Goal: Navigation & Orientation: Find specific page/section

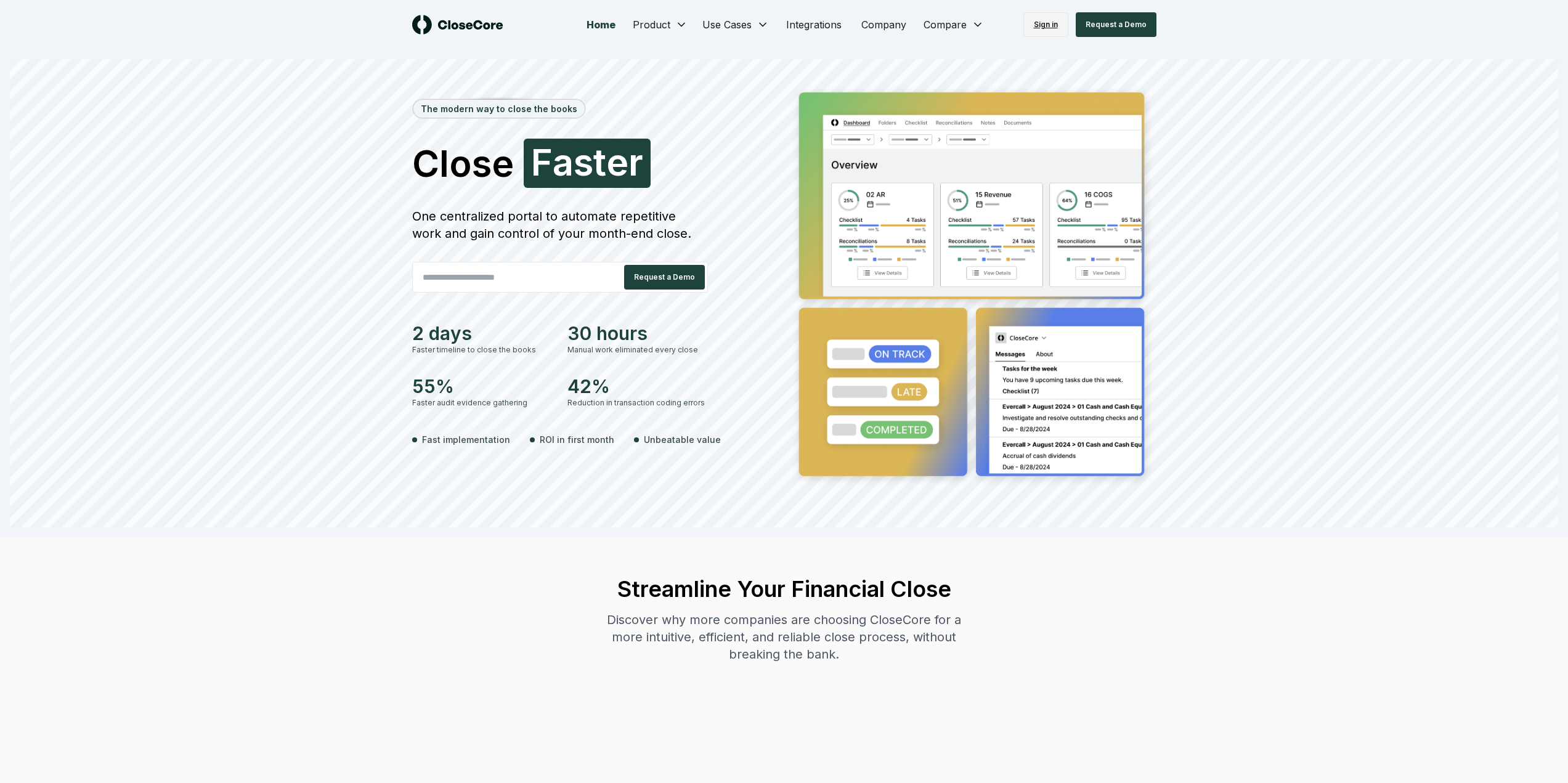
click at [1047, 22] on link "Sign in" at bounding box center [1045, 24] width 45 height 24
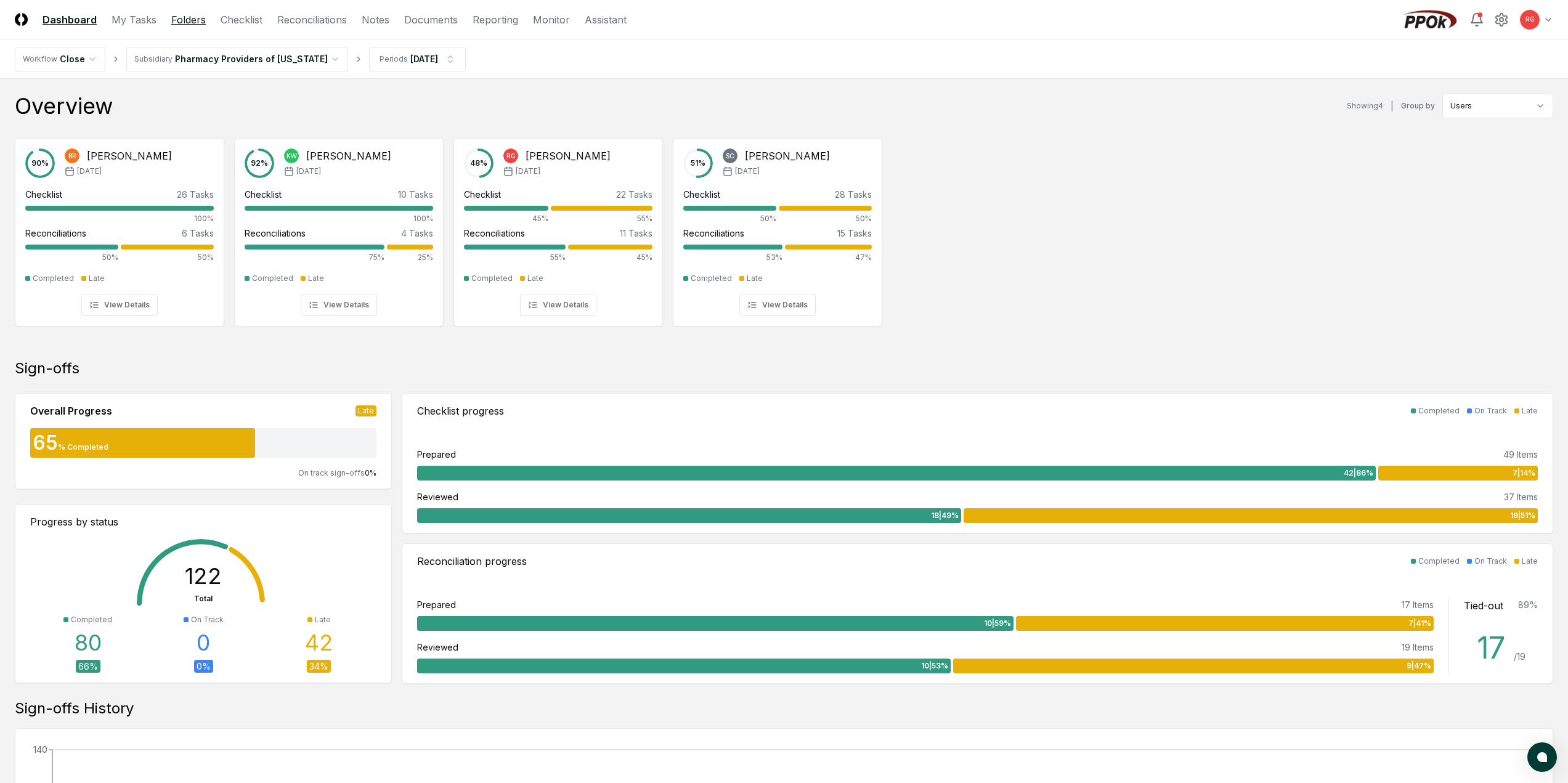
click at [184, 22] on link "Folders" at bounding box center [188, 19] width 35 height 15
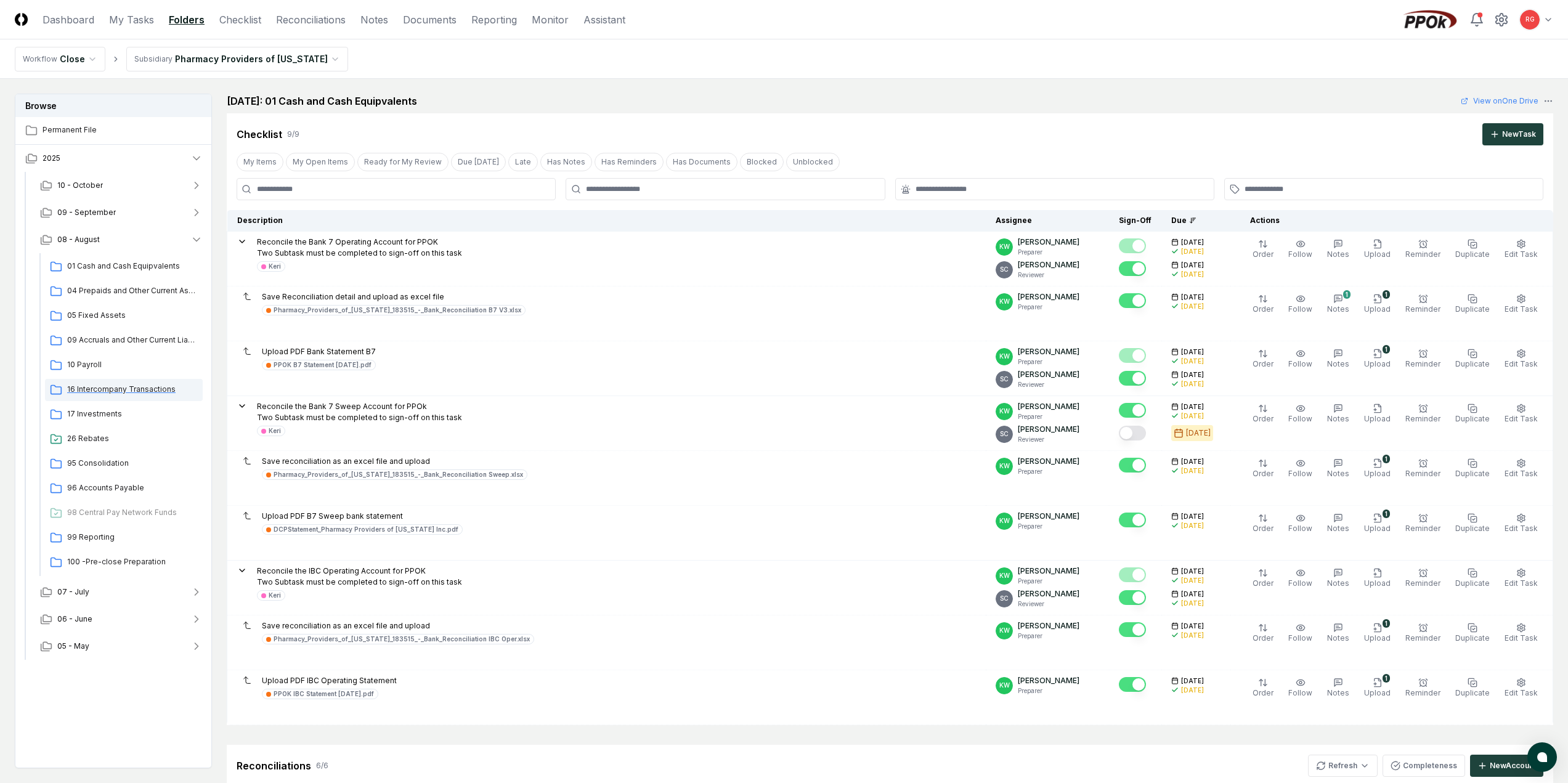
drag, startPoint x: 109, startPoint y: 342, endPoint x: 94, endPoint y: 389, distance: 49.3
click at [95, 390] on span "16 Intercompany Transactions" at bounding box center [132, 389] width 131 height 11
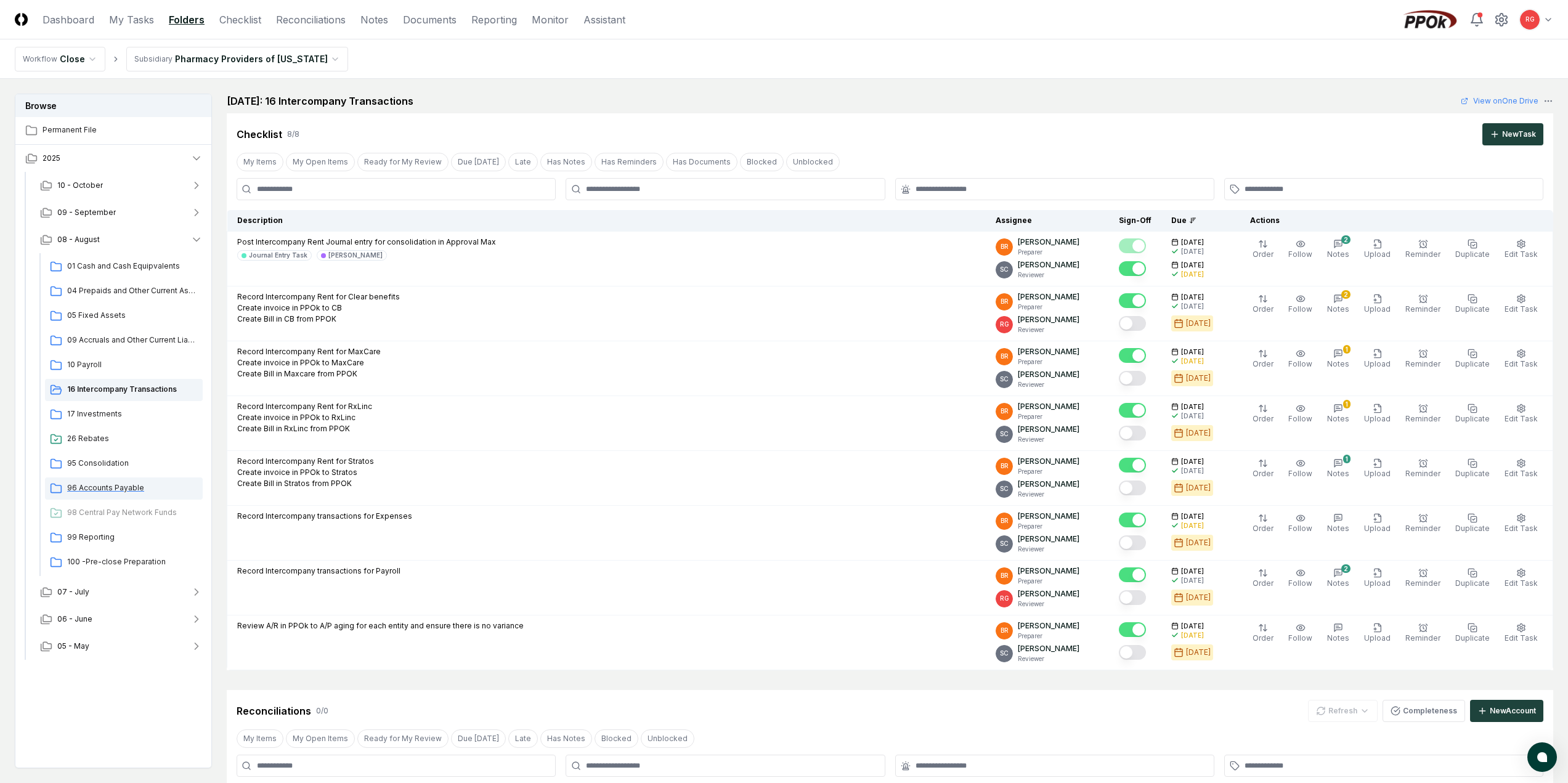
click at [97, 485] on span "96 Accounts Payable" at bounding box center [132, 487] width 131 height 11
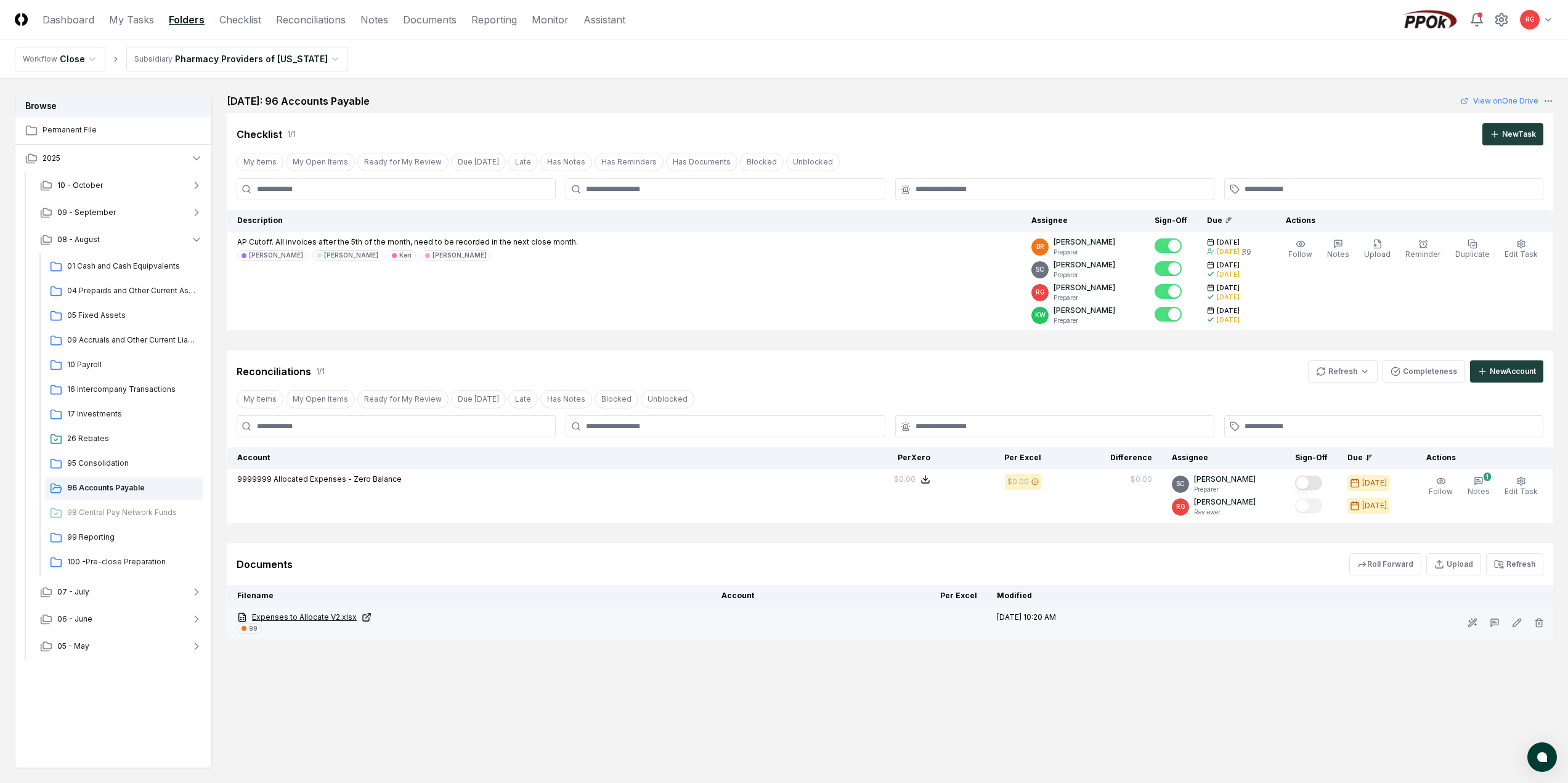
click at [318, 619] on link "Expenses to Allocate V2.xlsx" at bounding box center [469, 617] width 464 height 11
click at [1337, 375] on html "CloseCore Dashboard My Tasks Folders Checklist Reconciliations Notes Documents …" at bounding box center [784, 429] width 1568 height 857
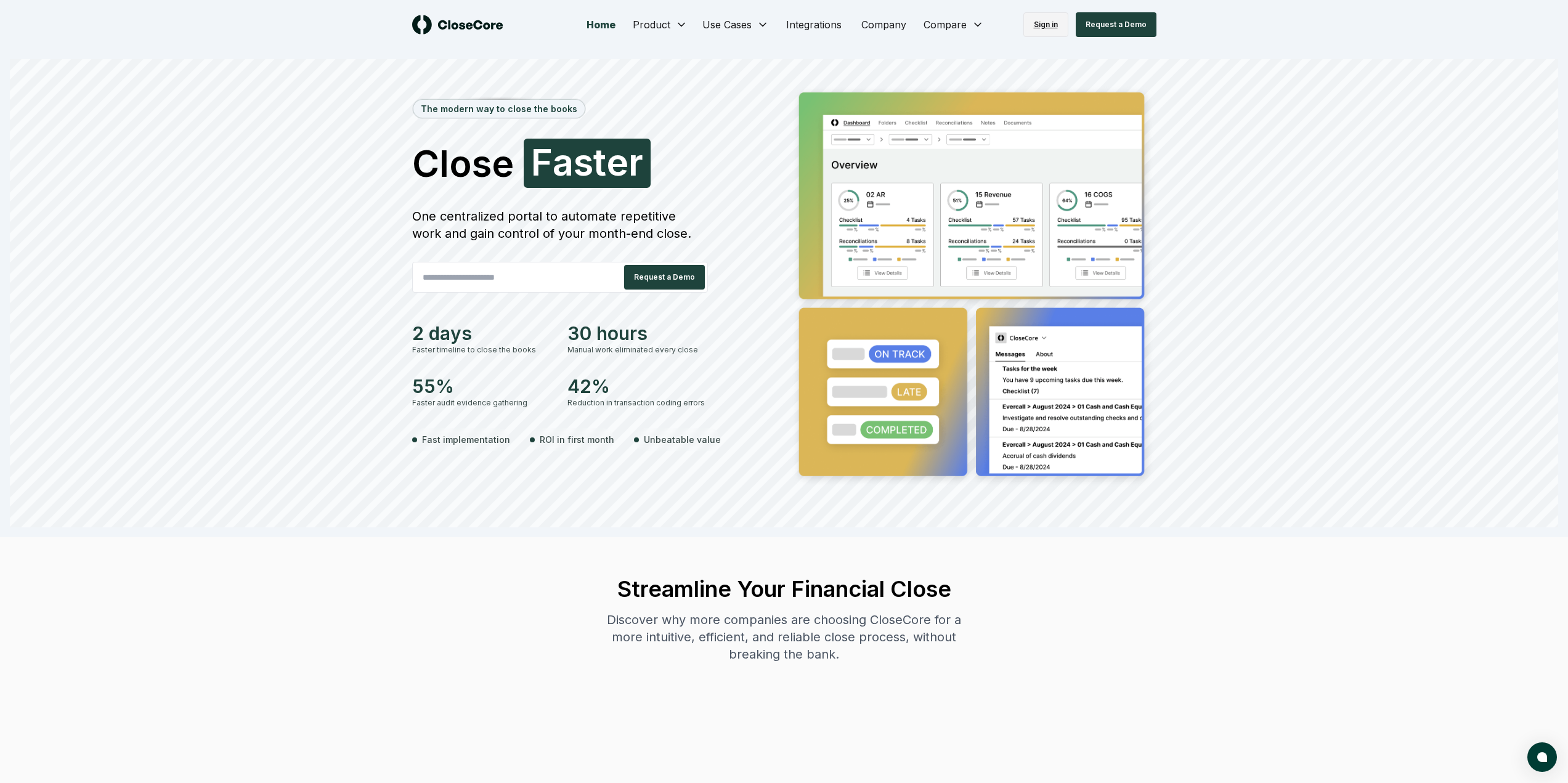
click at [1042, 24] on link "Sign in" at bounding box center [1045, 24] width 45 height 24
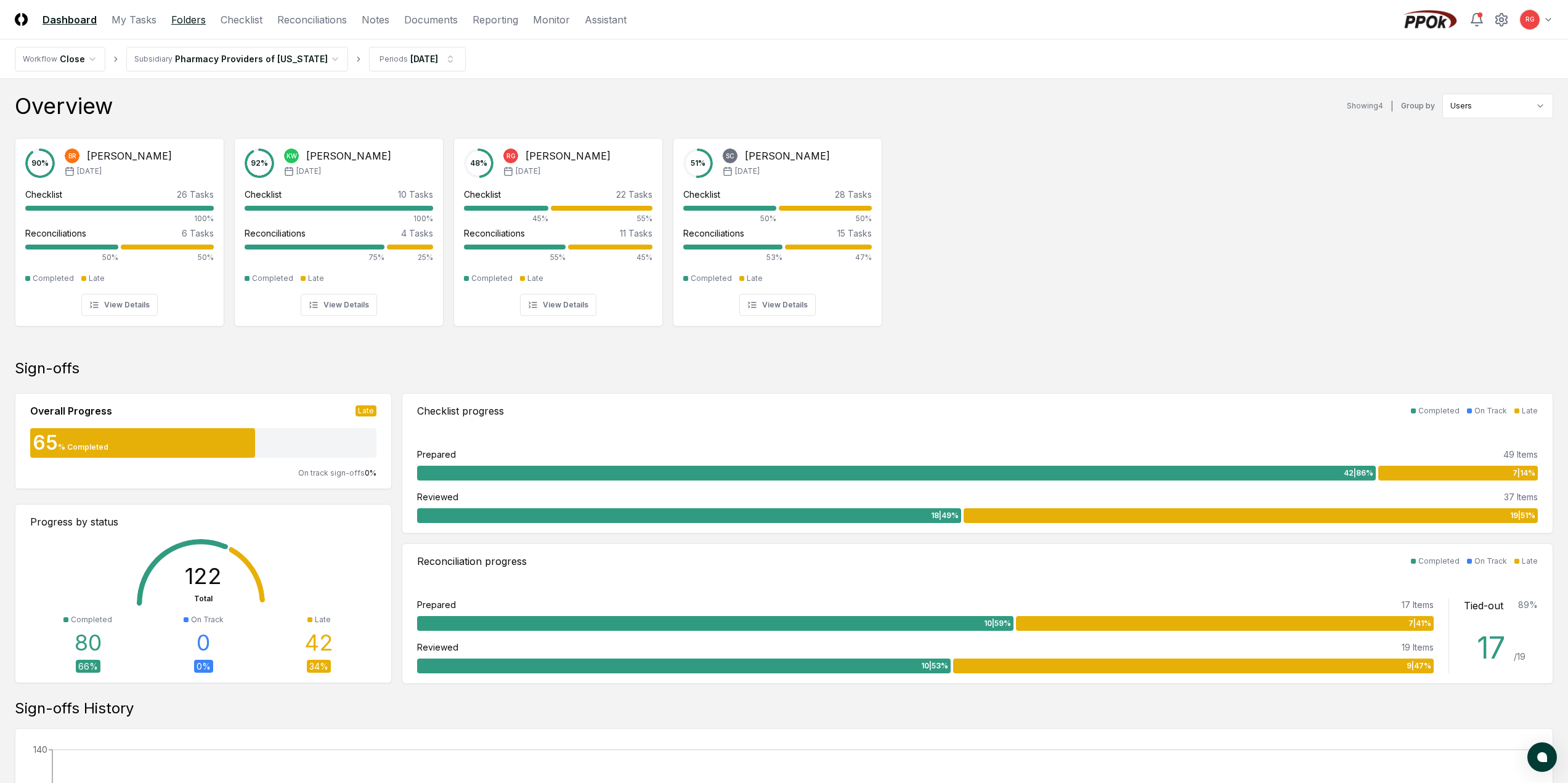
click at [182, 22] on link "Folders" at bounding box center [188, 19] width 35 height 15
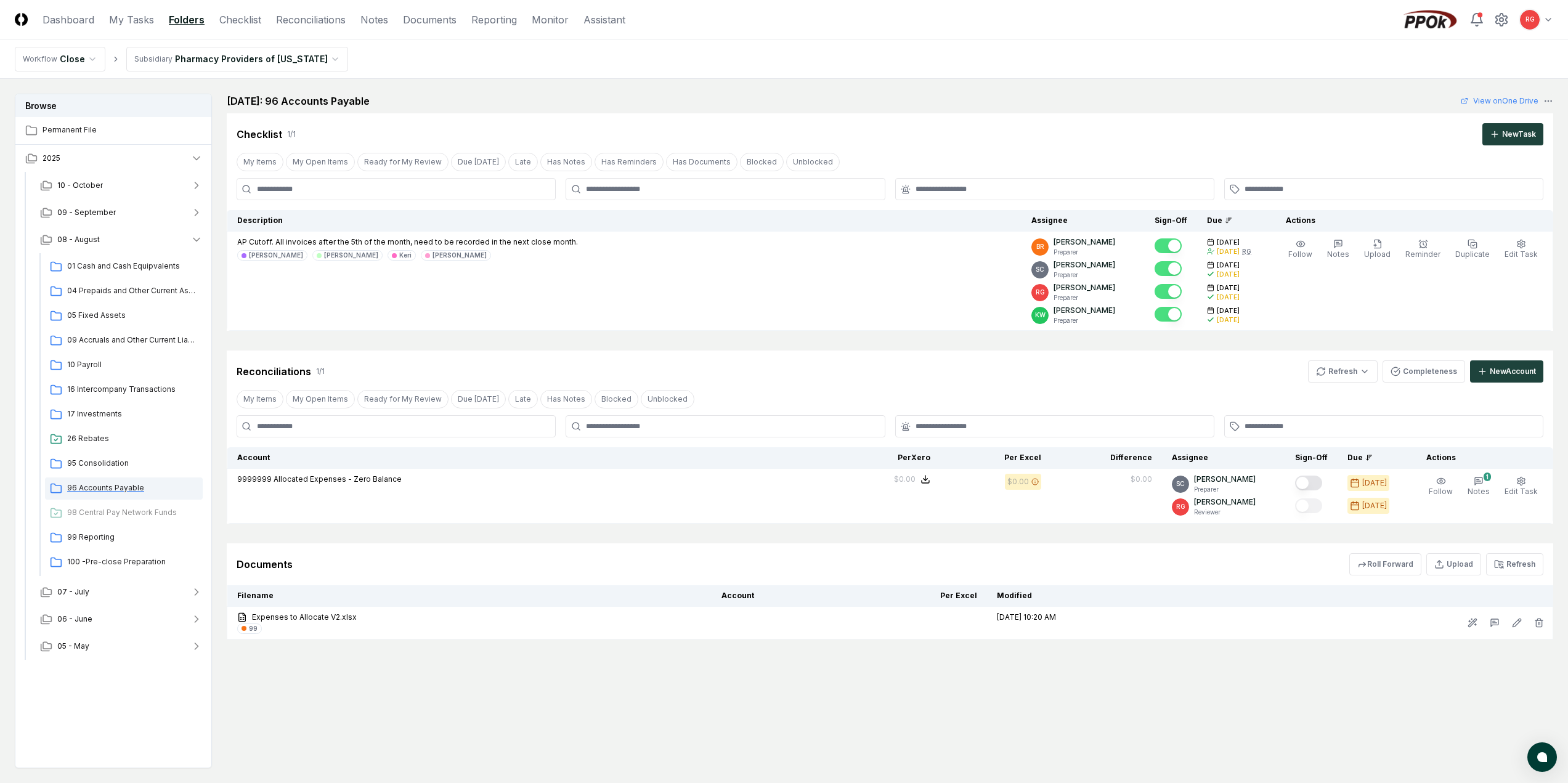
click at [95, 487] on span "96 Accounts Payable" at bounding box center [132, 487] width 131 height 11
click at [301, 617] on link "Expenses to Allocate V2.xlsx" at bounding box center [469, 617] width 464 height 11
click at [139, 266] on span "01 Cash and Cash Equipvalents" at bounding box center [132, 265] width 131 height 11
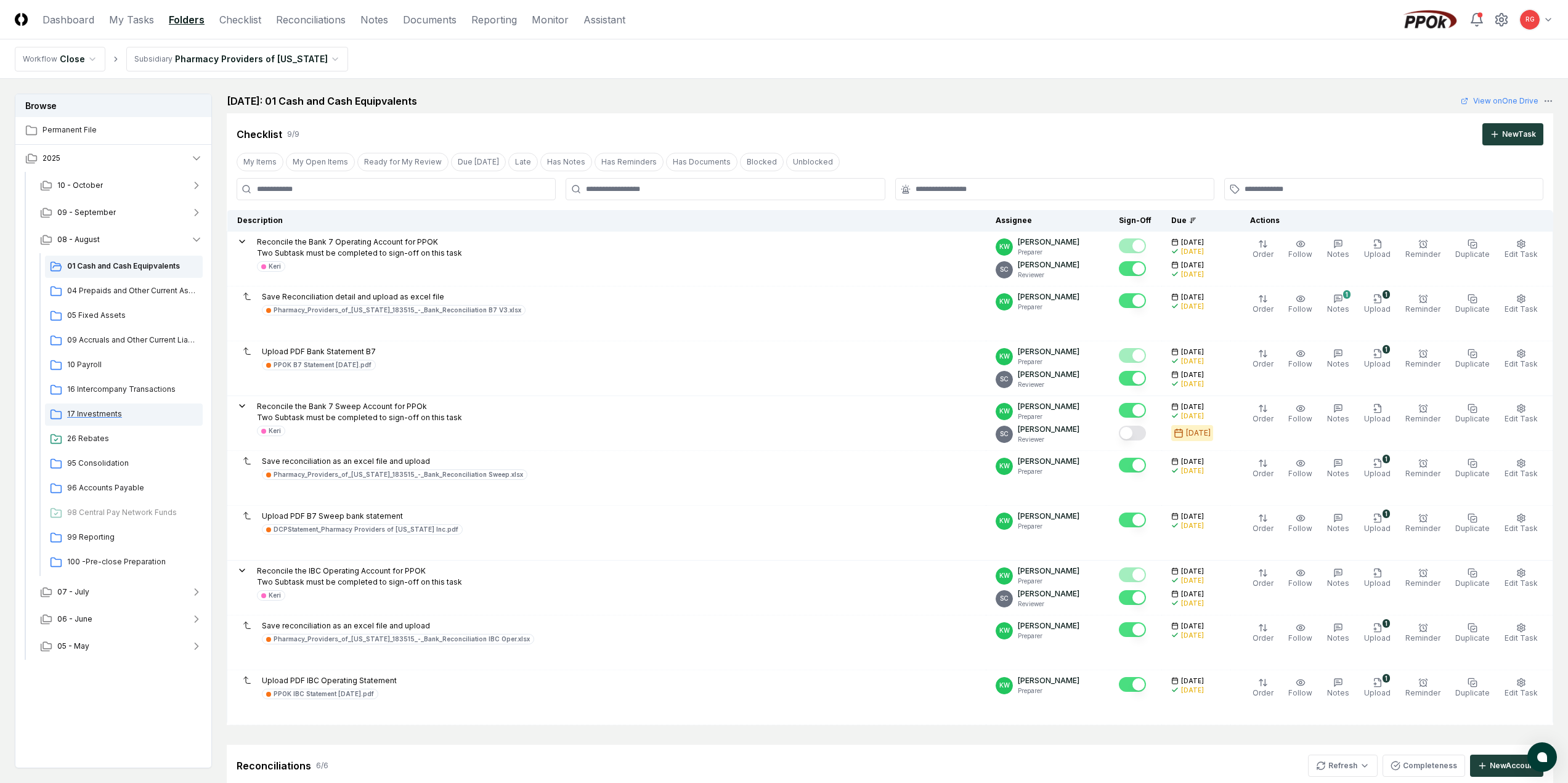
click at [88, 416] on span "17 Investments" at bounding box center [132, 413] width 131 height 11
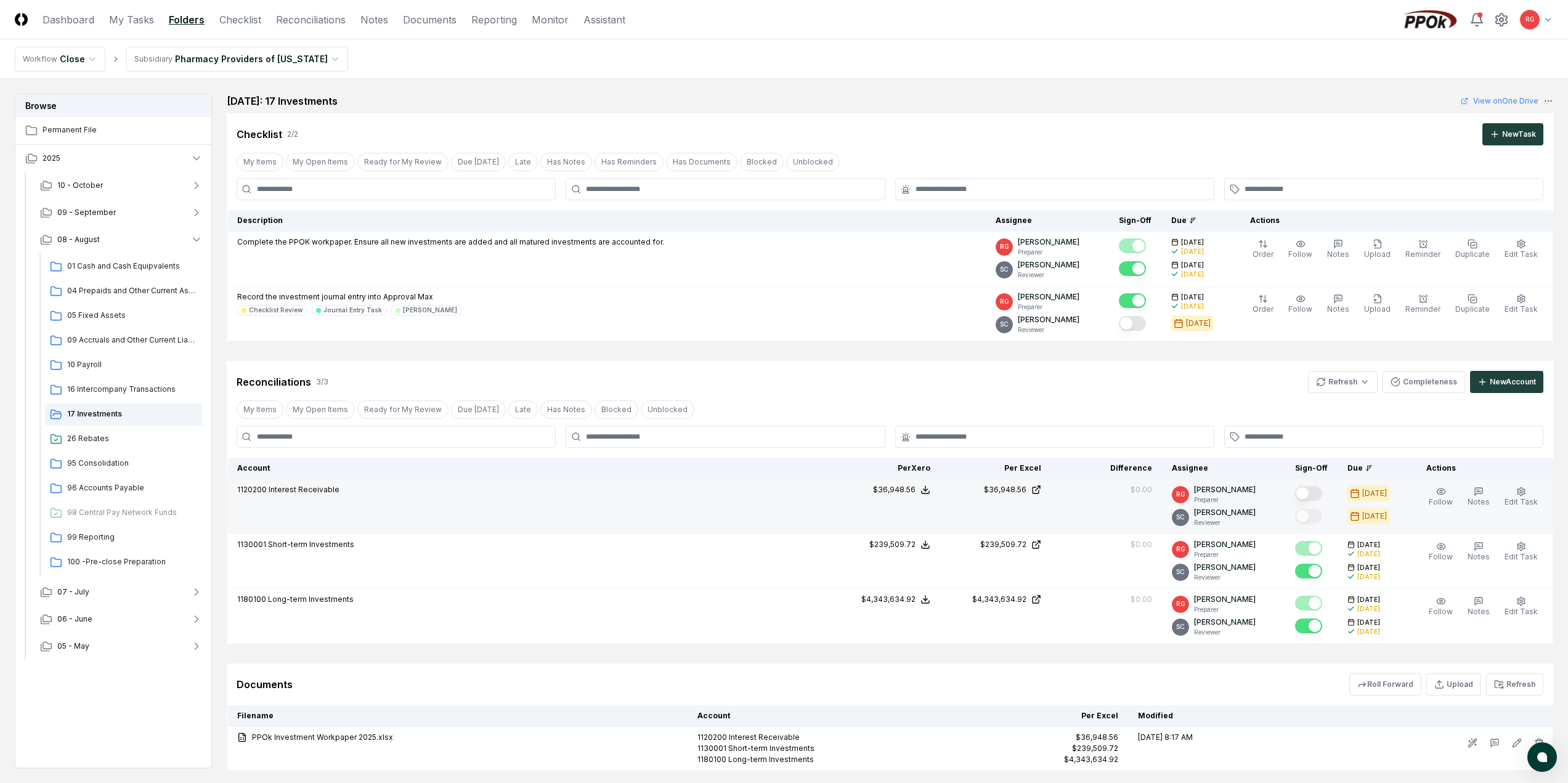
click at [1313, 493] on button "Mark complete" at bounding box center [1308, 493] width 27 height 15
click at [104, 316] on span "05 Fixed Assets" at bounding box center [132, 315] width 131 height 11
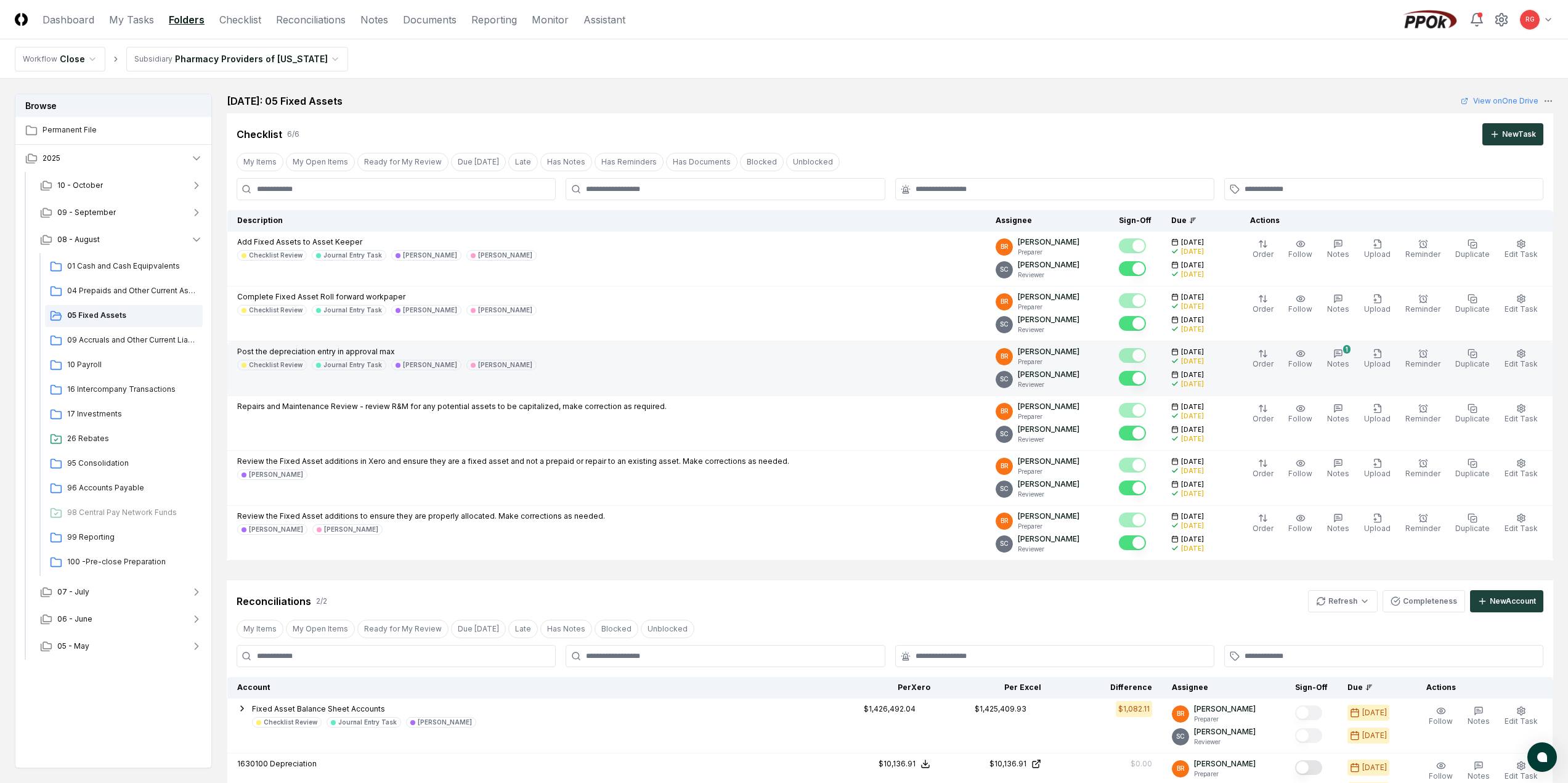
scroll to position [185, 0]
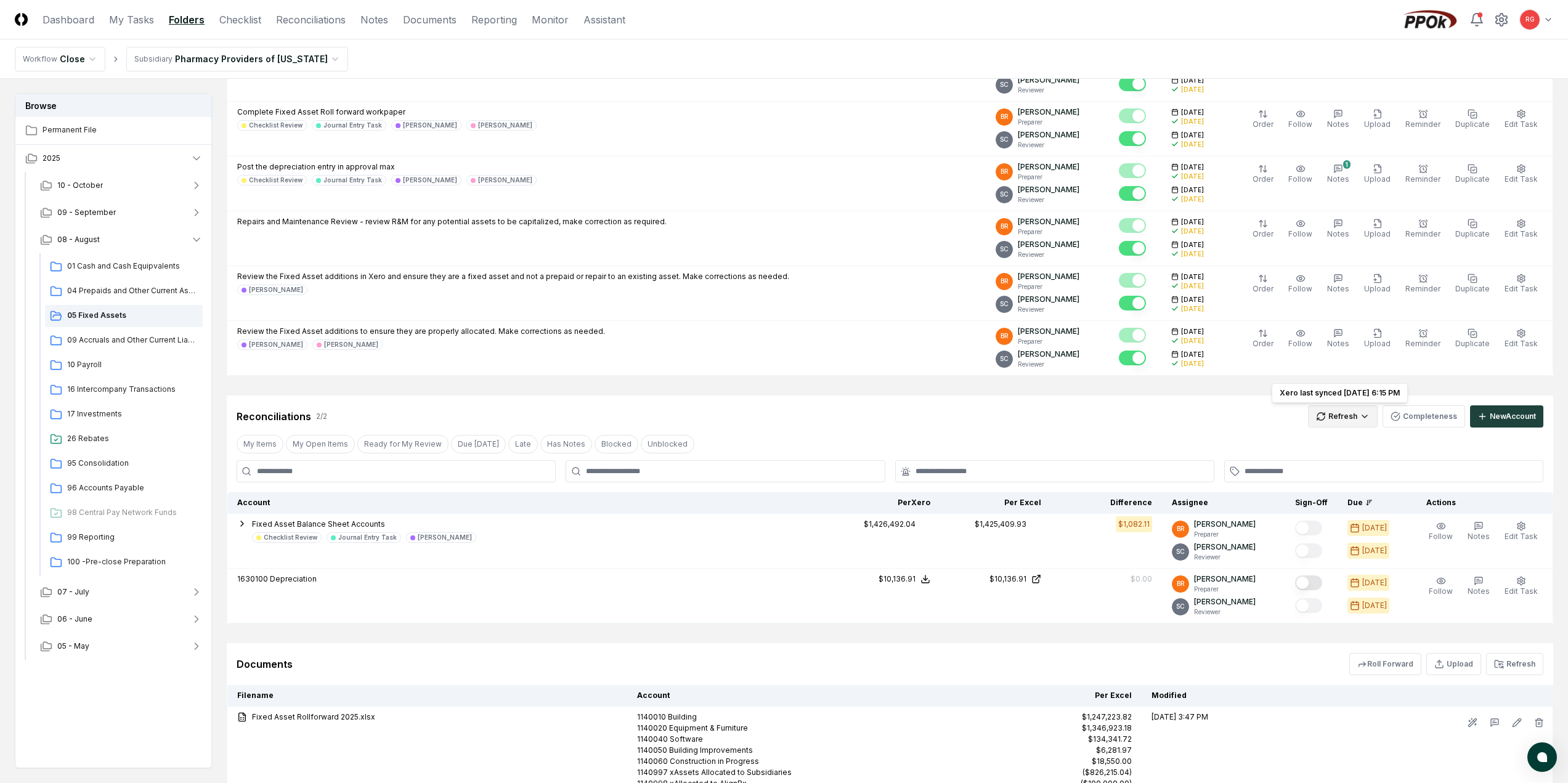
click at [1339, 421] on html "CloseCore Dashboard My Tasks Folders Checklist Reconciliations Notes Documents …" at bounding box center [784, 377] width 1568 height 1123
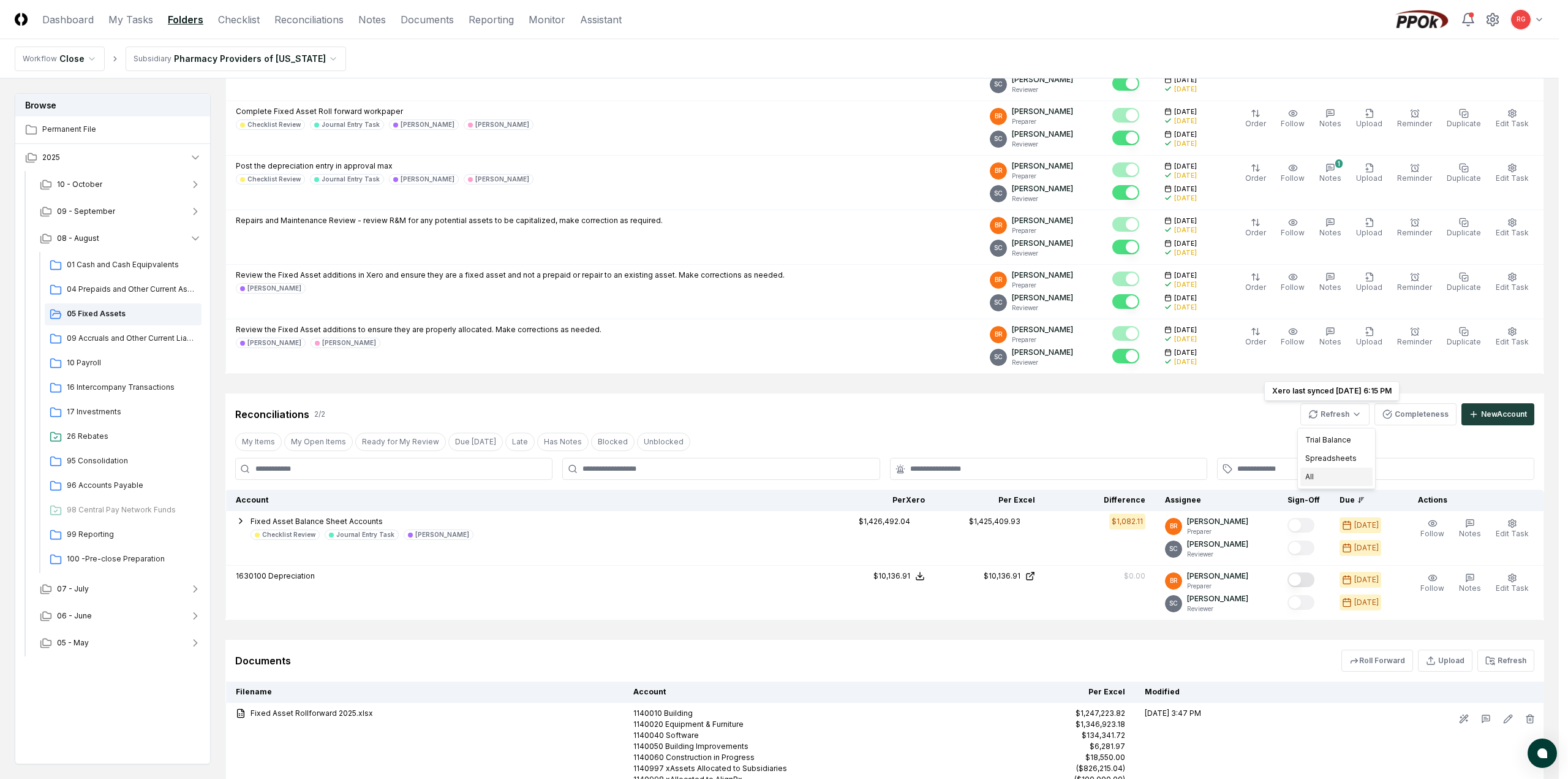
click at [1323, 476] on div "All" at bounding box center [1336, 477] width 72 height 19
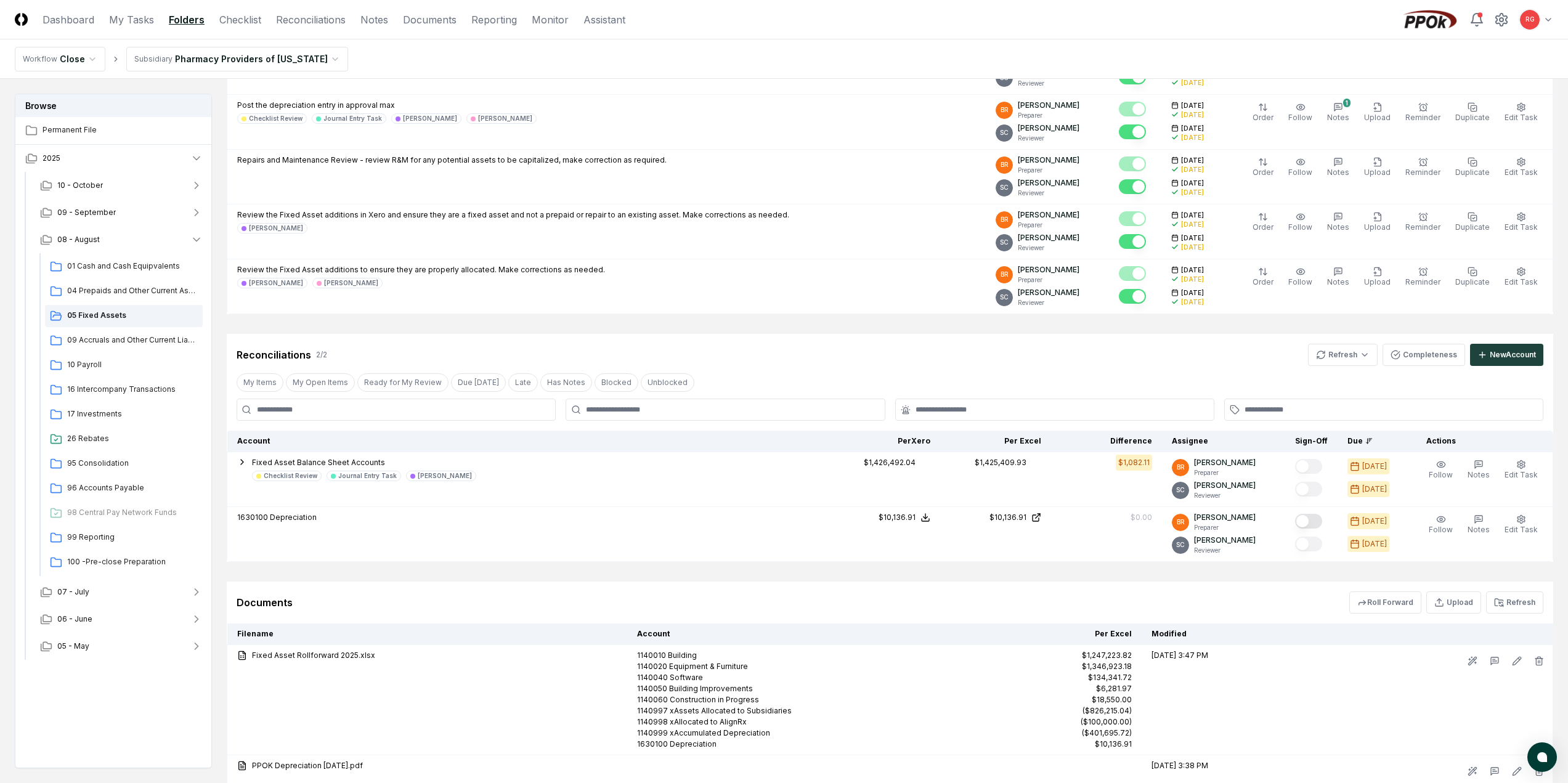
scroll to position [0, 0]
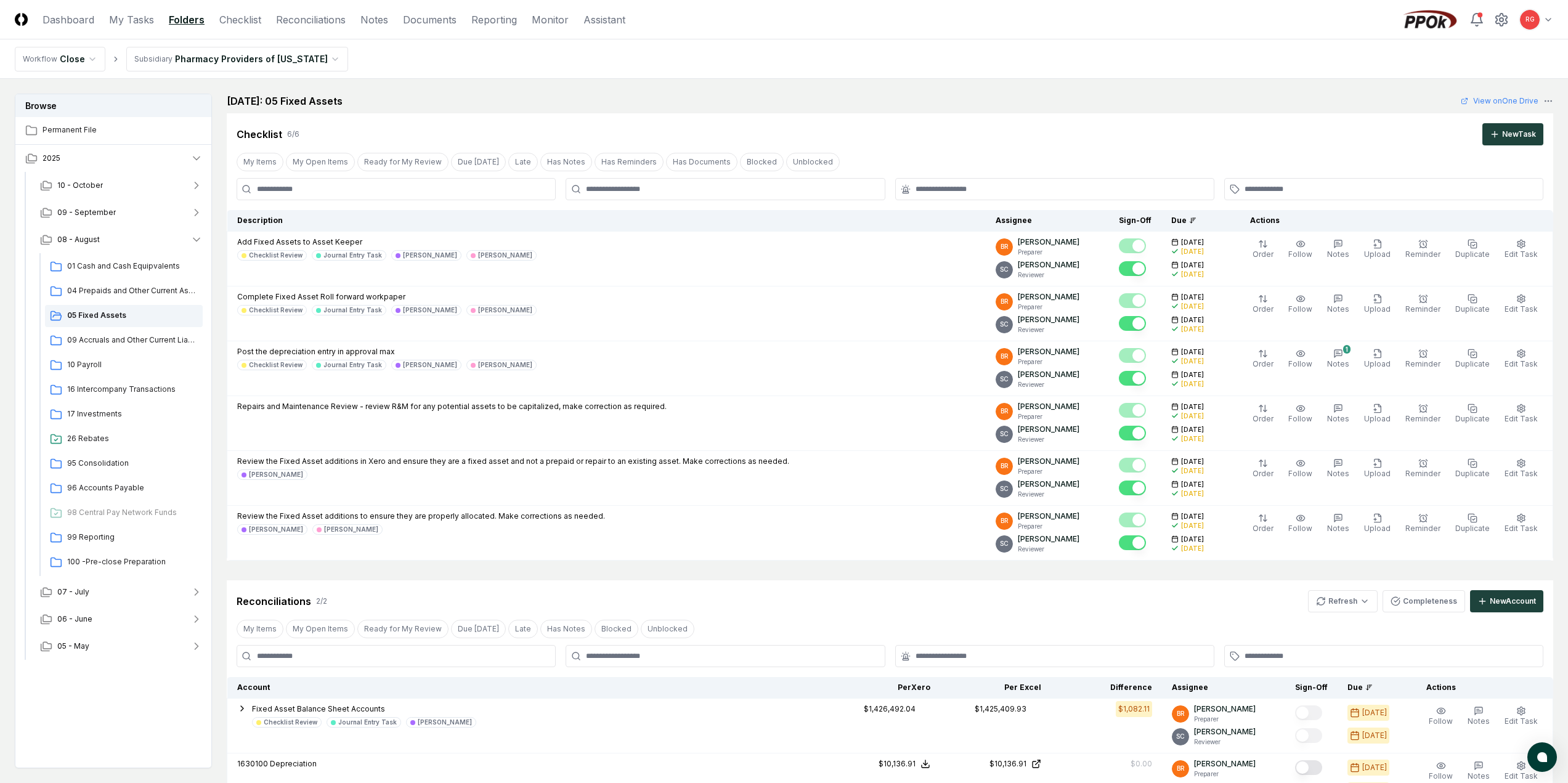
click at [216, 75] on nav "Workflow Close Subsidiary Pharmacy Providers of Oklahoma" at bounding box center [784, 59] width 1568 height 40
click at [219, 66] on html "CloseCore Dashboard My Tasks Folders Checklist Reconciliations Notes Documents …" at bounding box center [784, 562] width 1568 height 1123
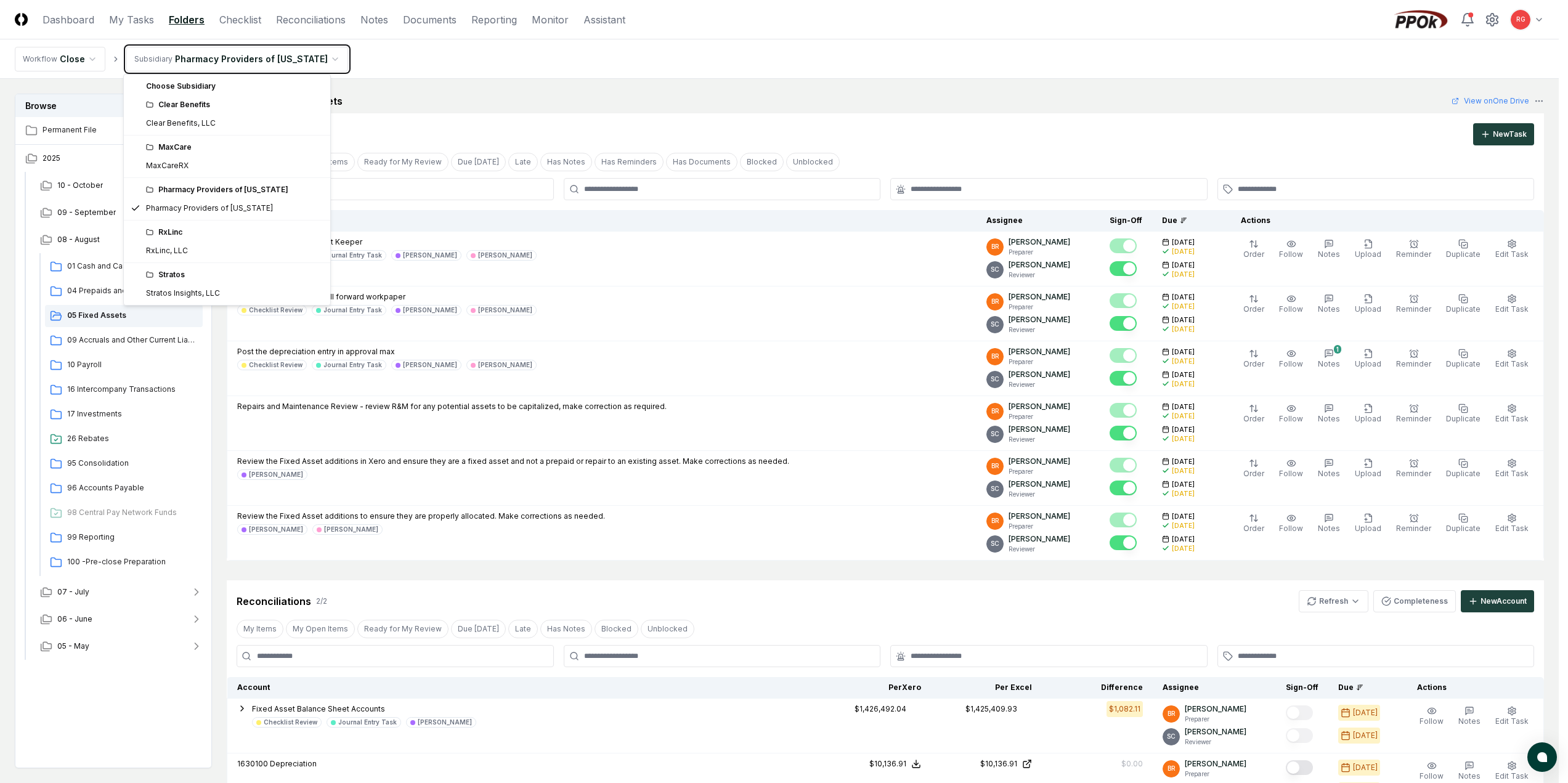
click at [477, 63] on html "CloseCore Dashboard My Tasks Folders Checklist Reconciliations Notes Documents …" at bounding box center [784, 562] width 1568 height 1123
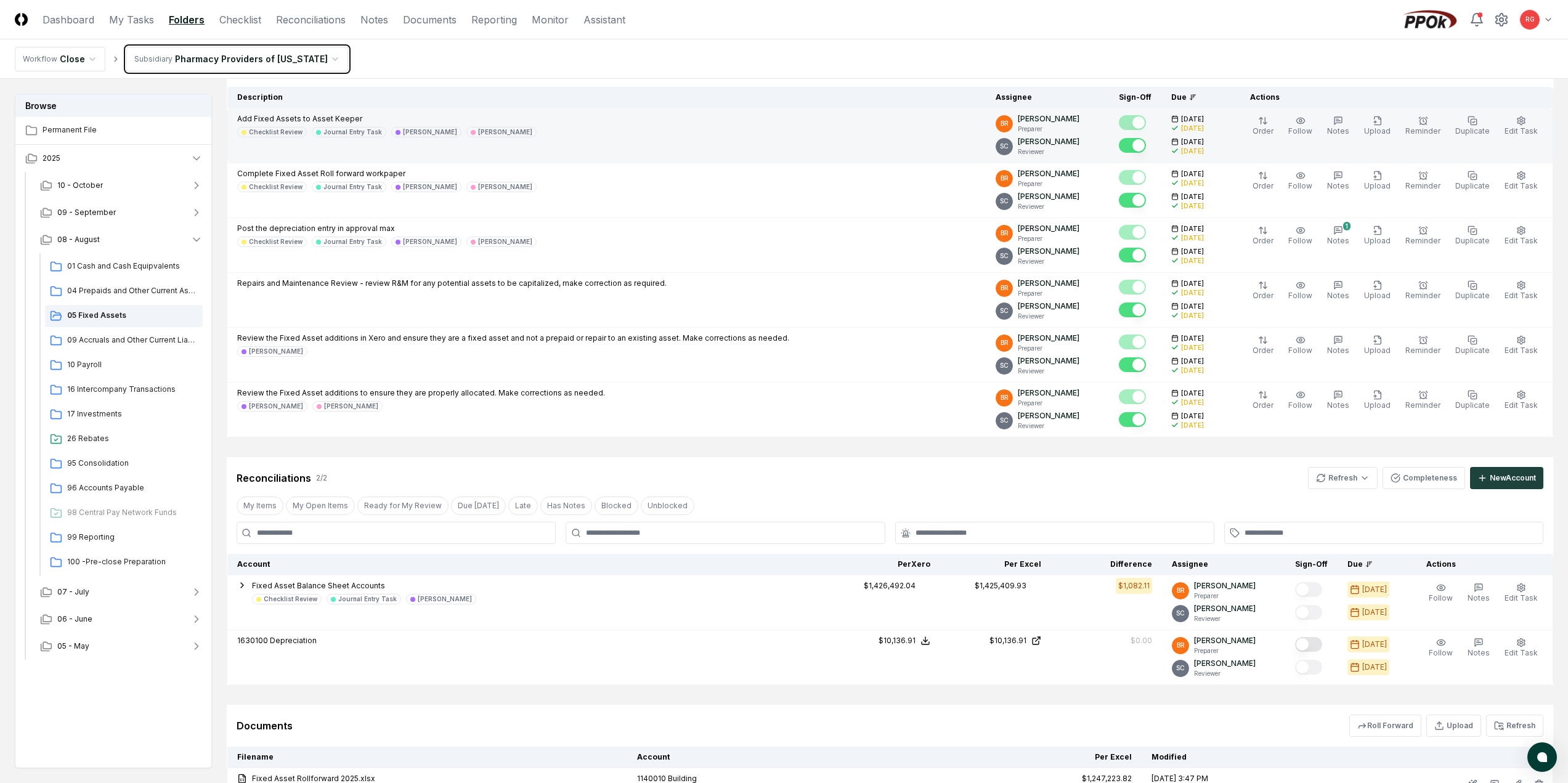
scroll to position [308, 0]
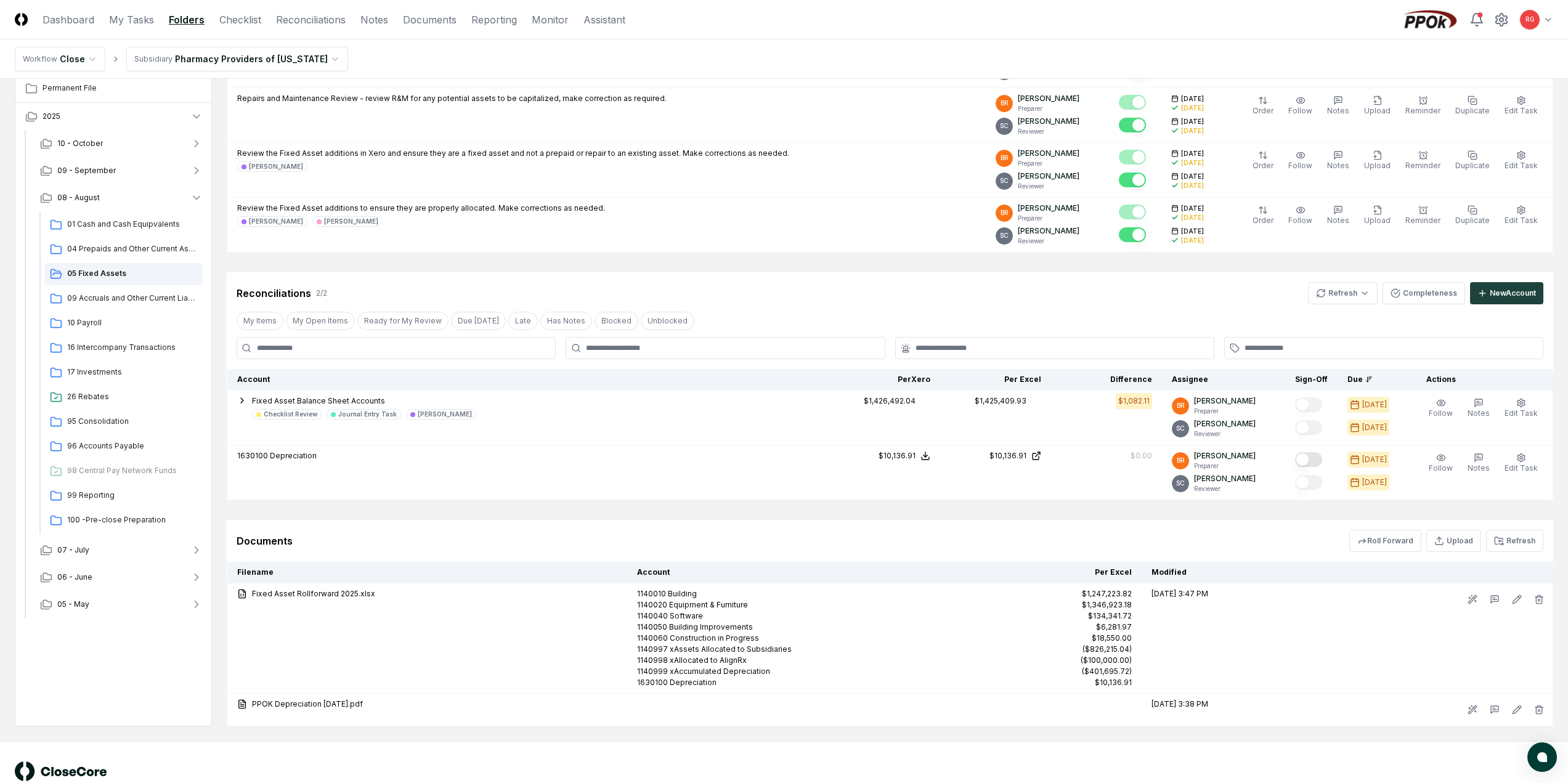
click at [231, 58] on html "CloseCore Dashboard My Tasks Folders Checklist Reconciliations Notes Documents …" at bounding box center [784, 254] width 1568 height 1123
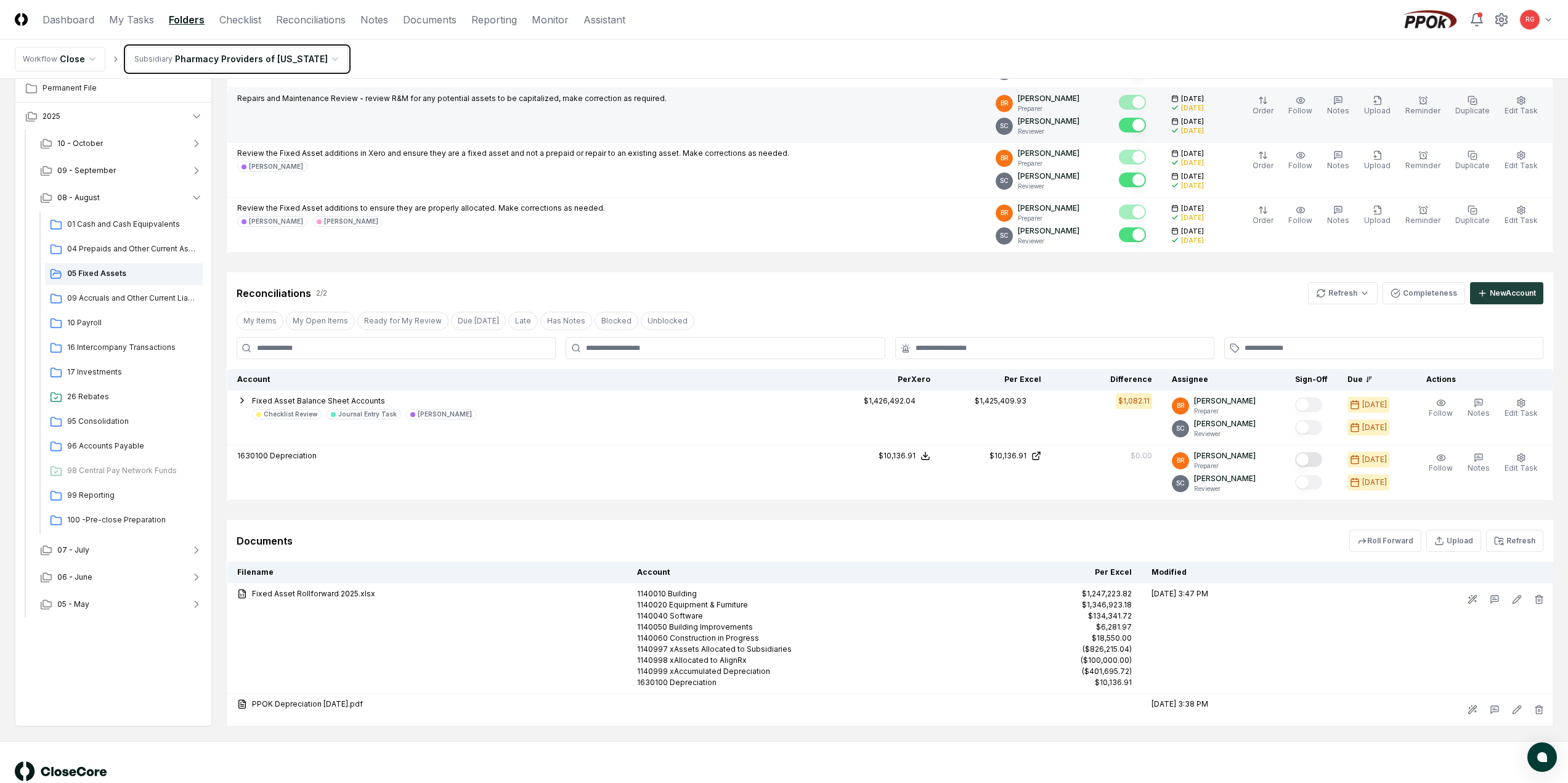
scroll to position [0, 0]
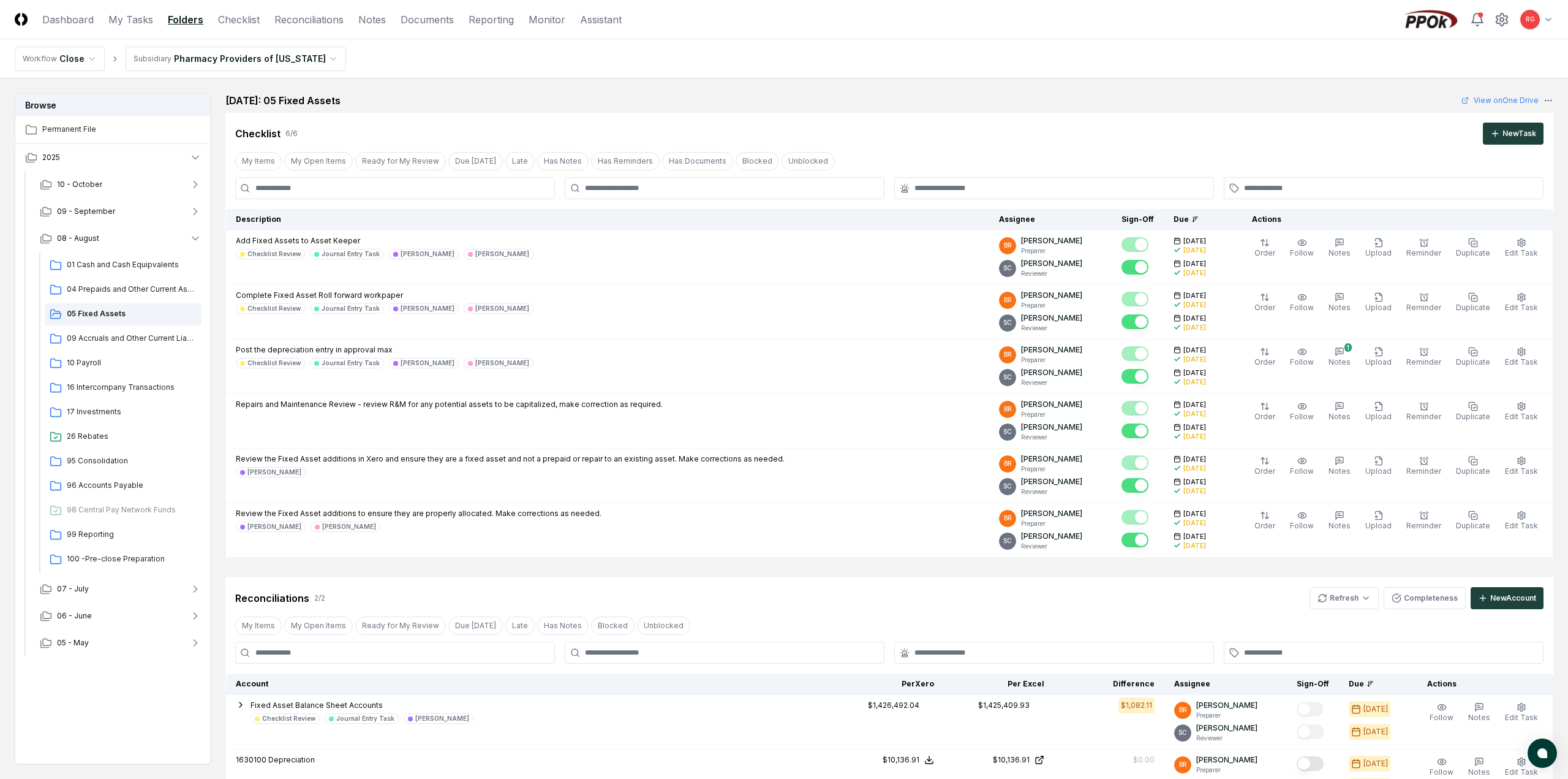
click at [230, 67] on html "CloseCore Dashboard My Tasks Folders Checklist Reconciliations Notes Documents …" at bounding box center [784, 559] width 1568 height 1117
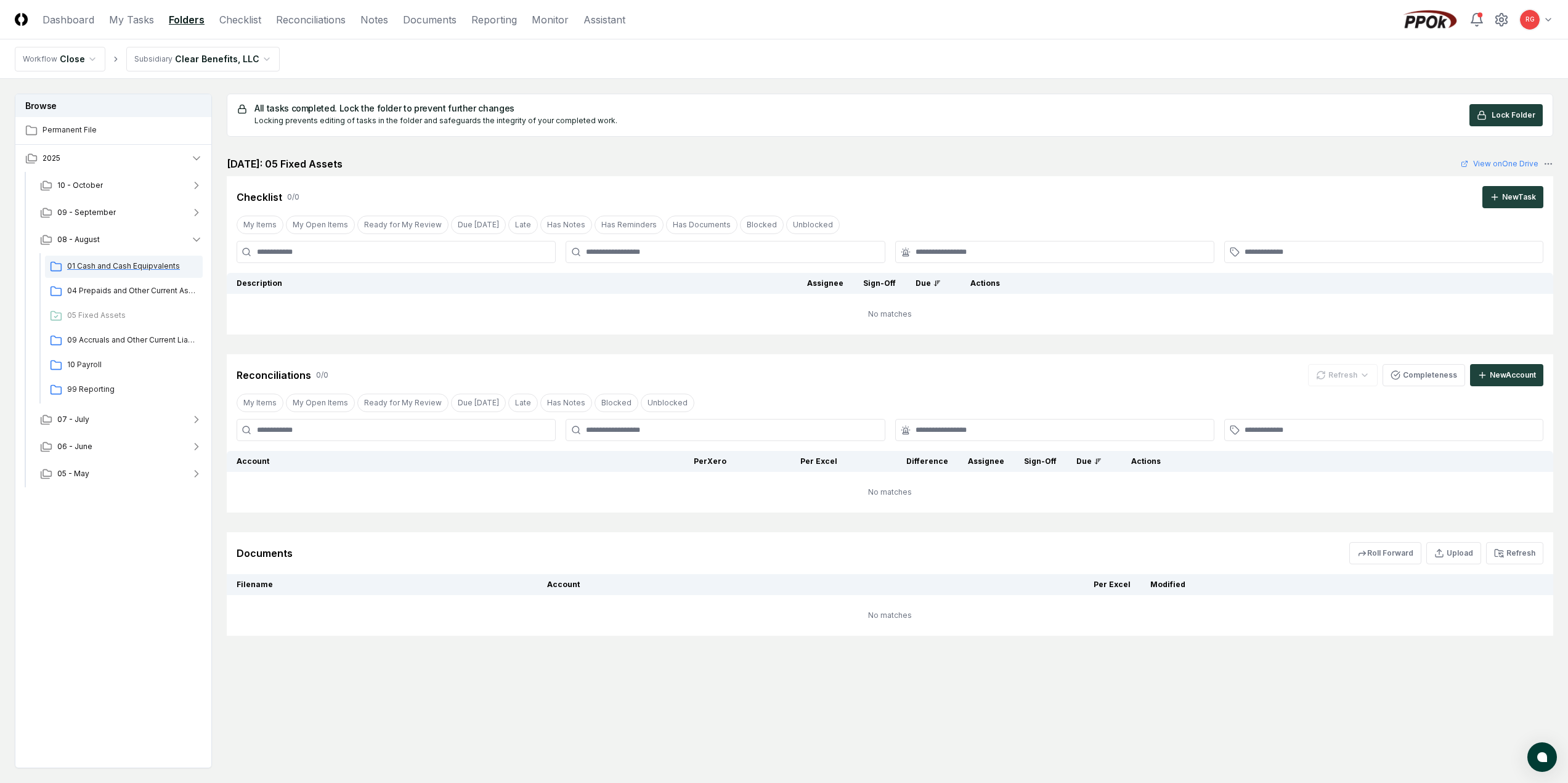
click at [93, 267] on span "01 Cash and Cash Equipvalents" at bounding box center [132, 265] width 131 height 11
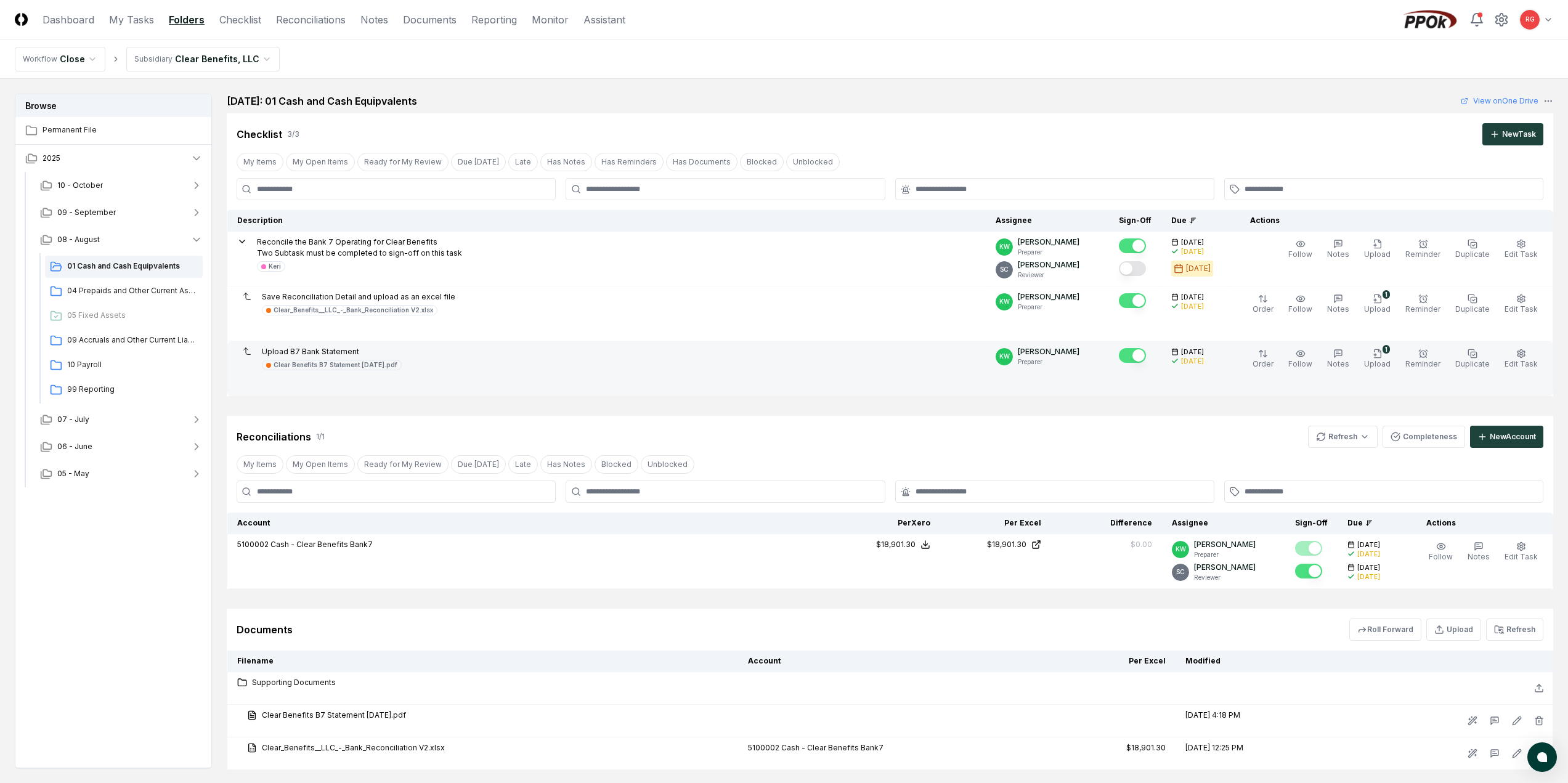
scroll to position [75, 0]
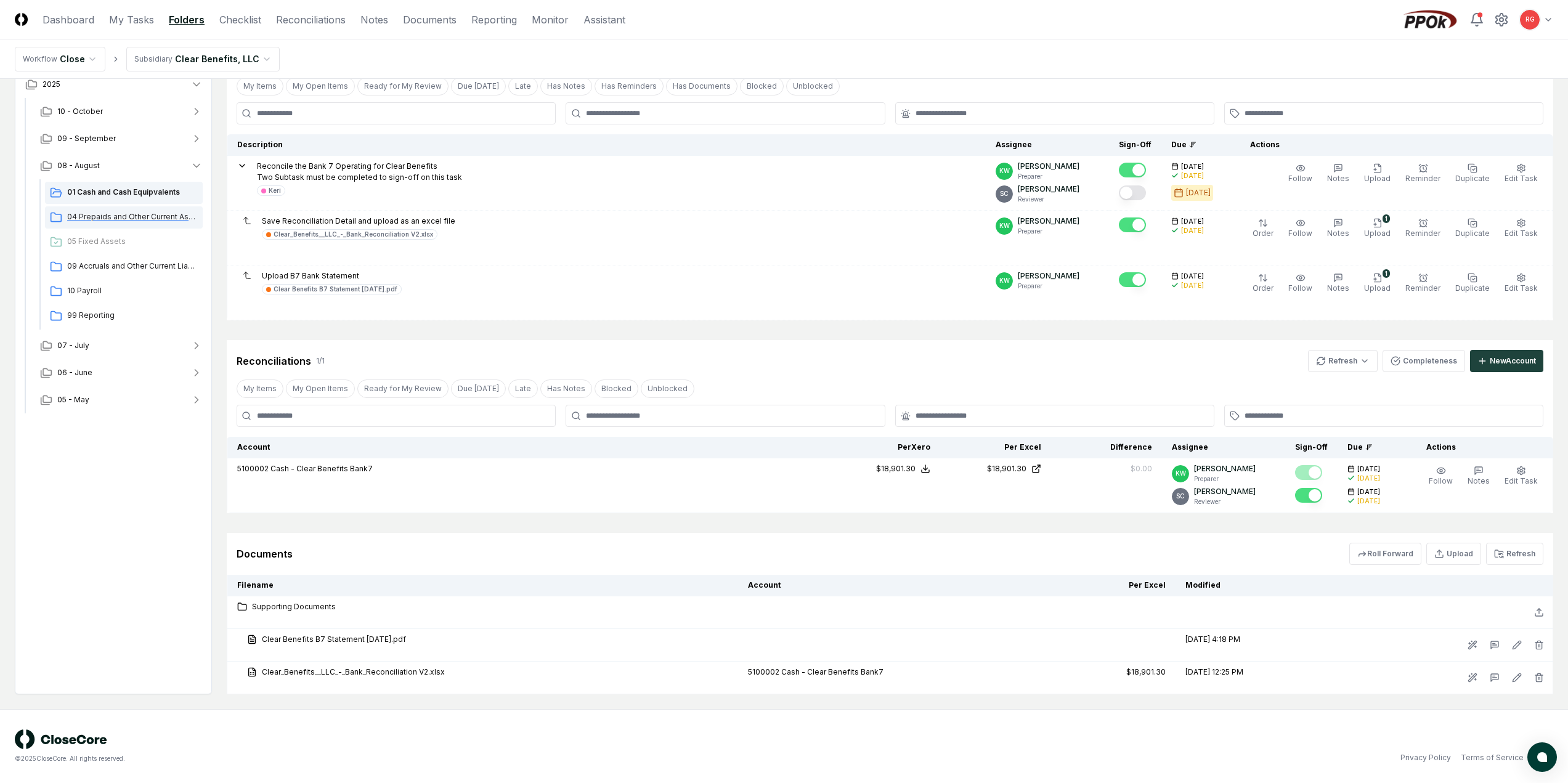
click at [110, 219] on span "04 Prepaids and Other Current Assets" at bounding box center [132, 216] width 131 height 11
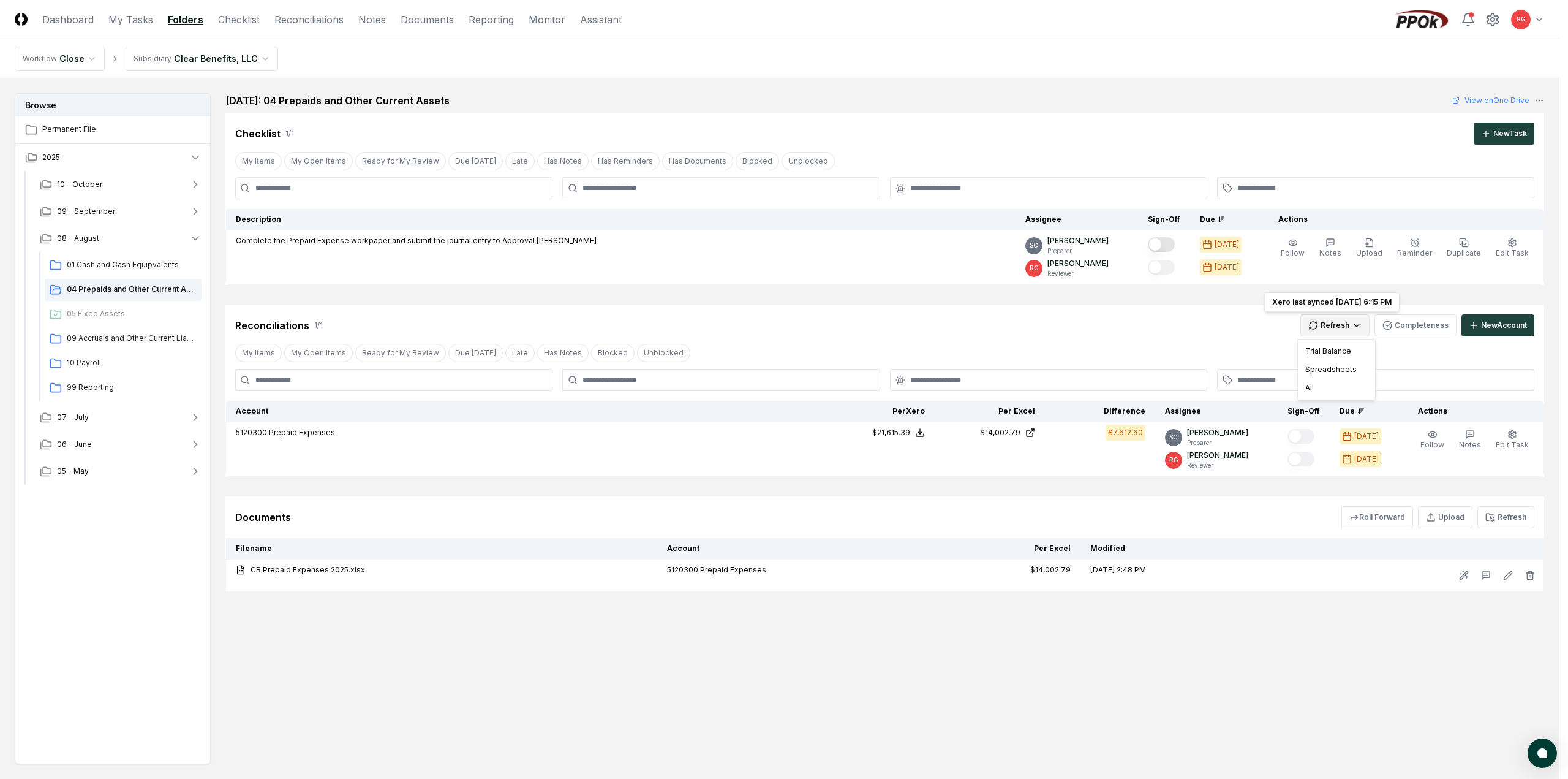
click at [1329, 330] on html "CloseCore Dashboard My Tasks Folders Checklist Reconciliations Notes Documents …" at bounding box center [784, 426] width 1568 height 853
click at [1320, 388] on div "All" at bounding box center [1336, 388] width 72 height 19
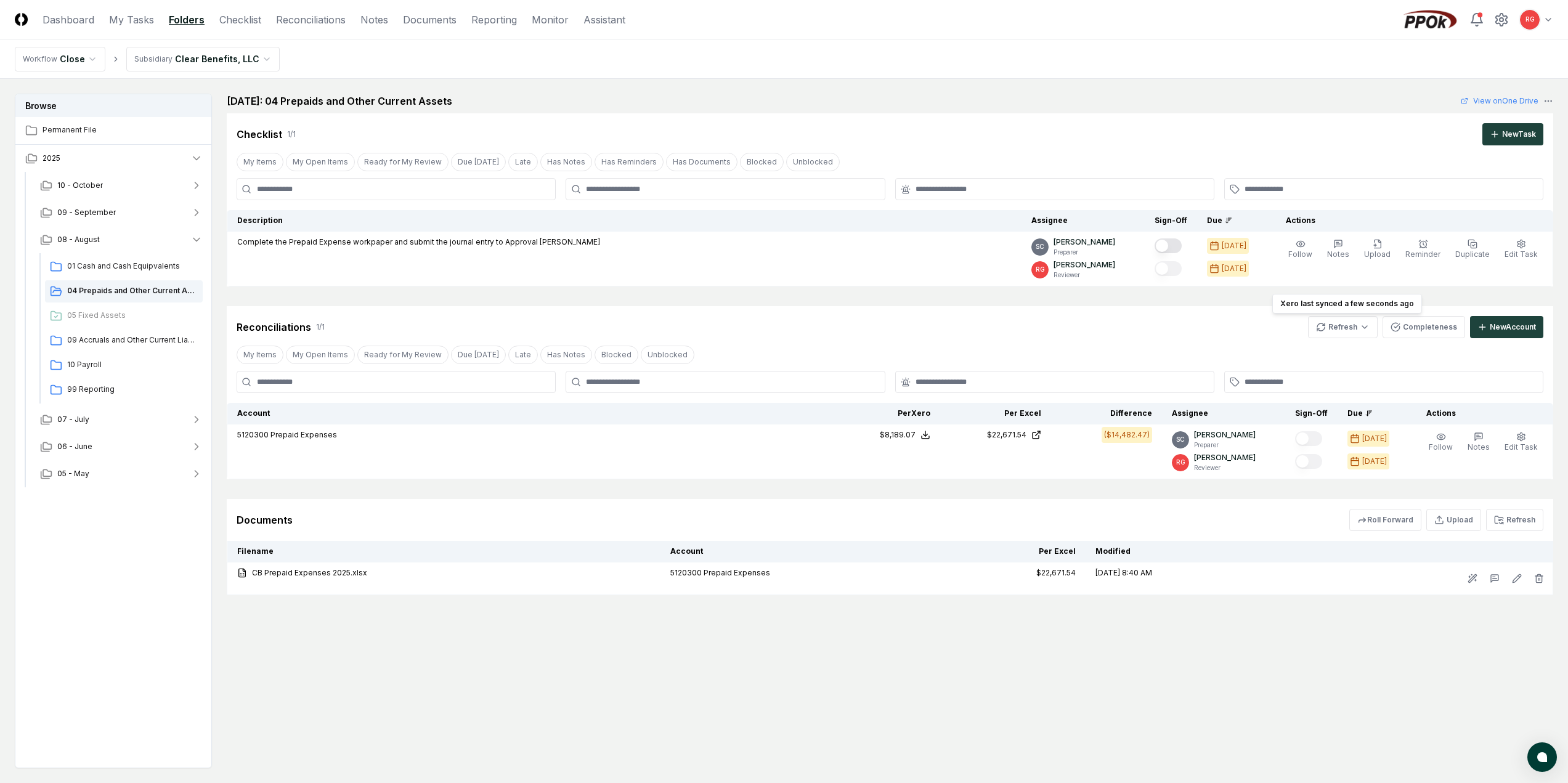
click at [181, 60] on html "CloseCore Dashboard My Tasks Folders Checklist Reconciliations Notes Documents …" at bounding box center [784, 429] width 1568 height 857
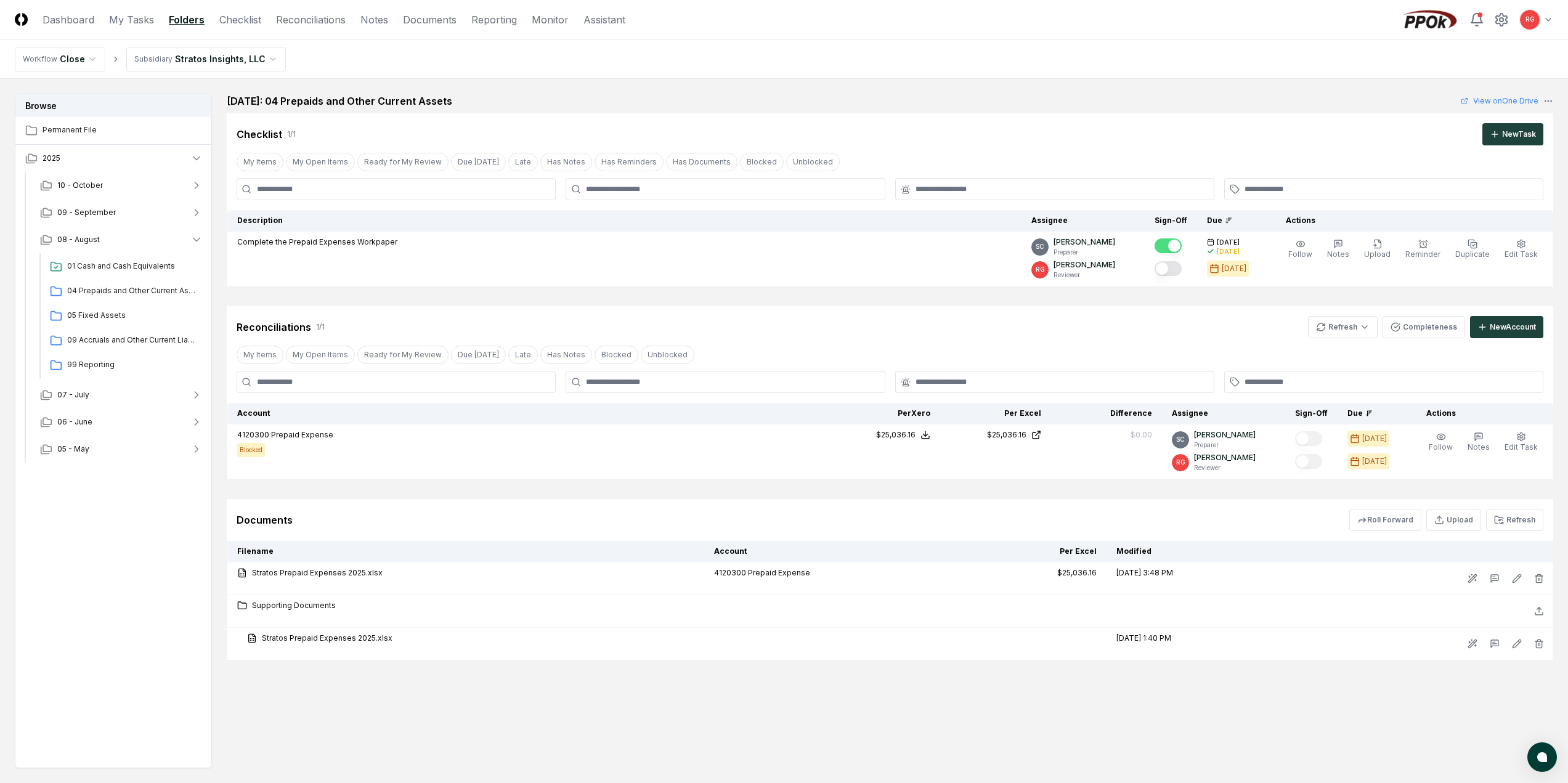
click at [1047, 145] on div "Checklist 1 / 1 New Task My Items My Open Items Ready for My Review Due Today L…" at bounding box center [889, 200] width 1326 height 173
click at [78, 19] on link "Dashboard" at bounding box center [68, 19] width 52 height 15
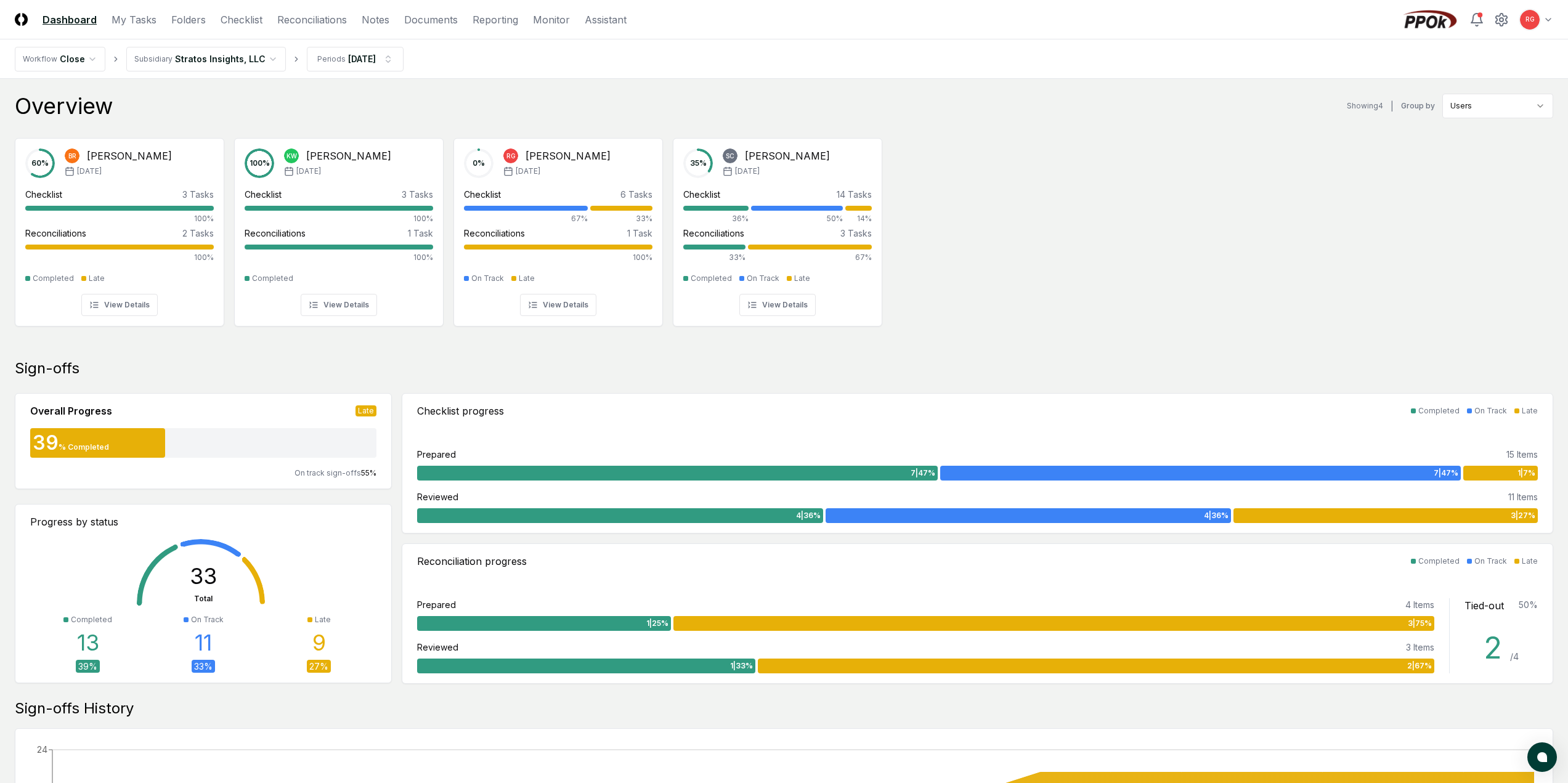
click at [229, 61] on html "CloseCore Dashboard My Tasks Folders Checklist Reconciliations Notes Documents …" at bounding box center [784, 714] width 1568 height 1429
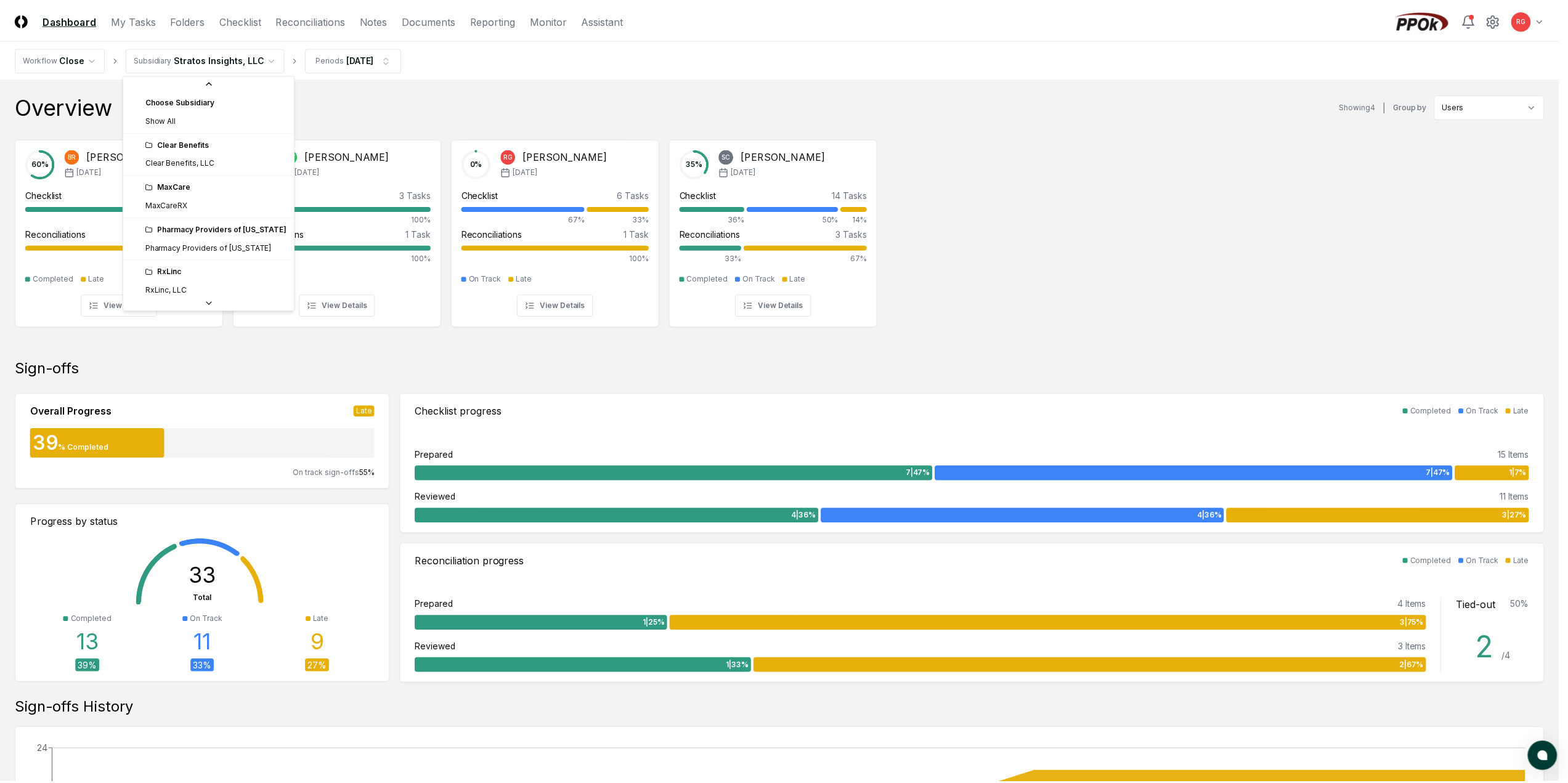
scroll to position [46, 0]
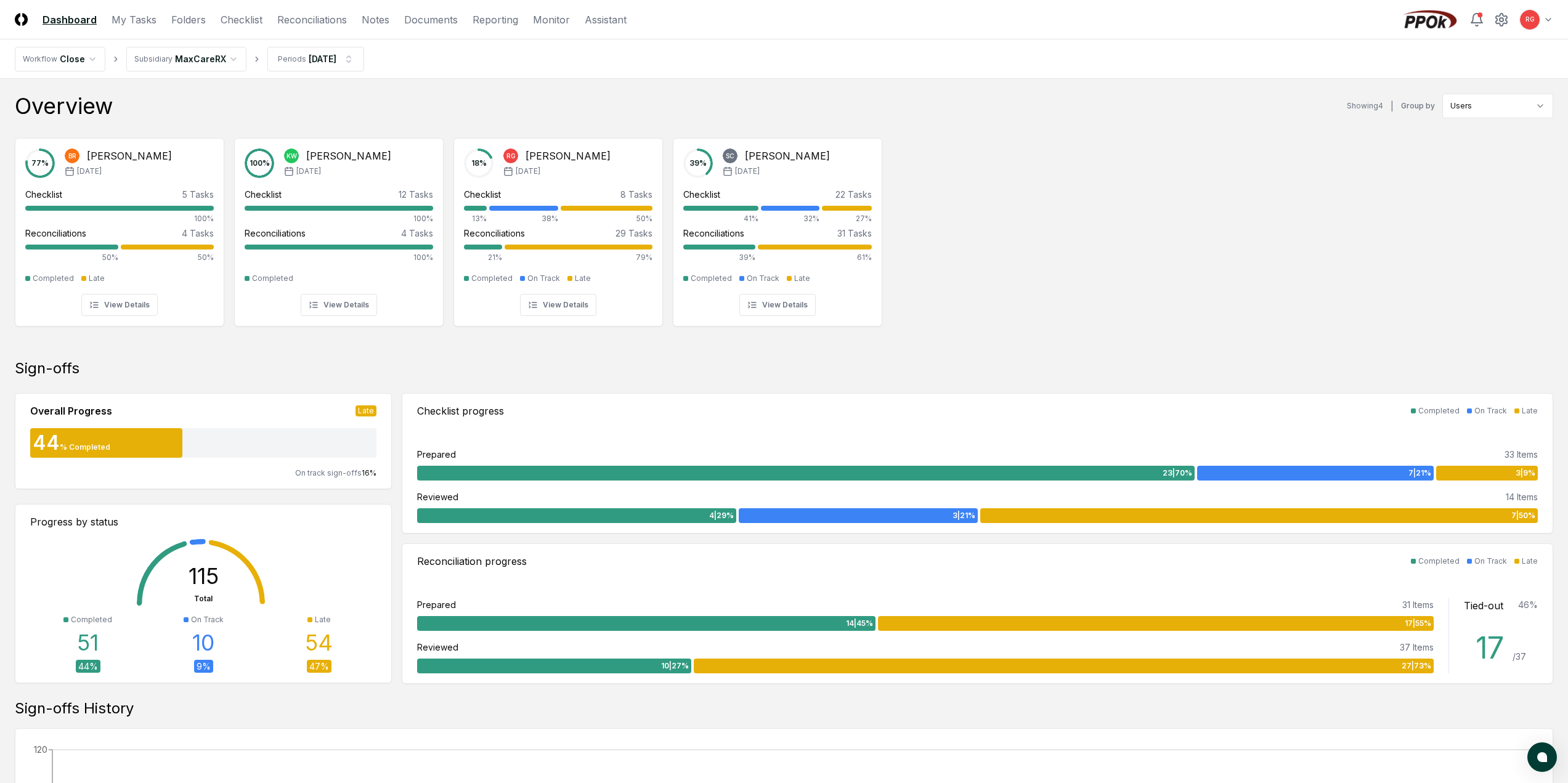
click at [205, 63] on html "CloseCore Dashboard My Tasks Folders Checklist Reconciliations Notes Documents …" at bounding box center [784, 714] width 1568 height 1429
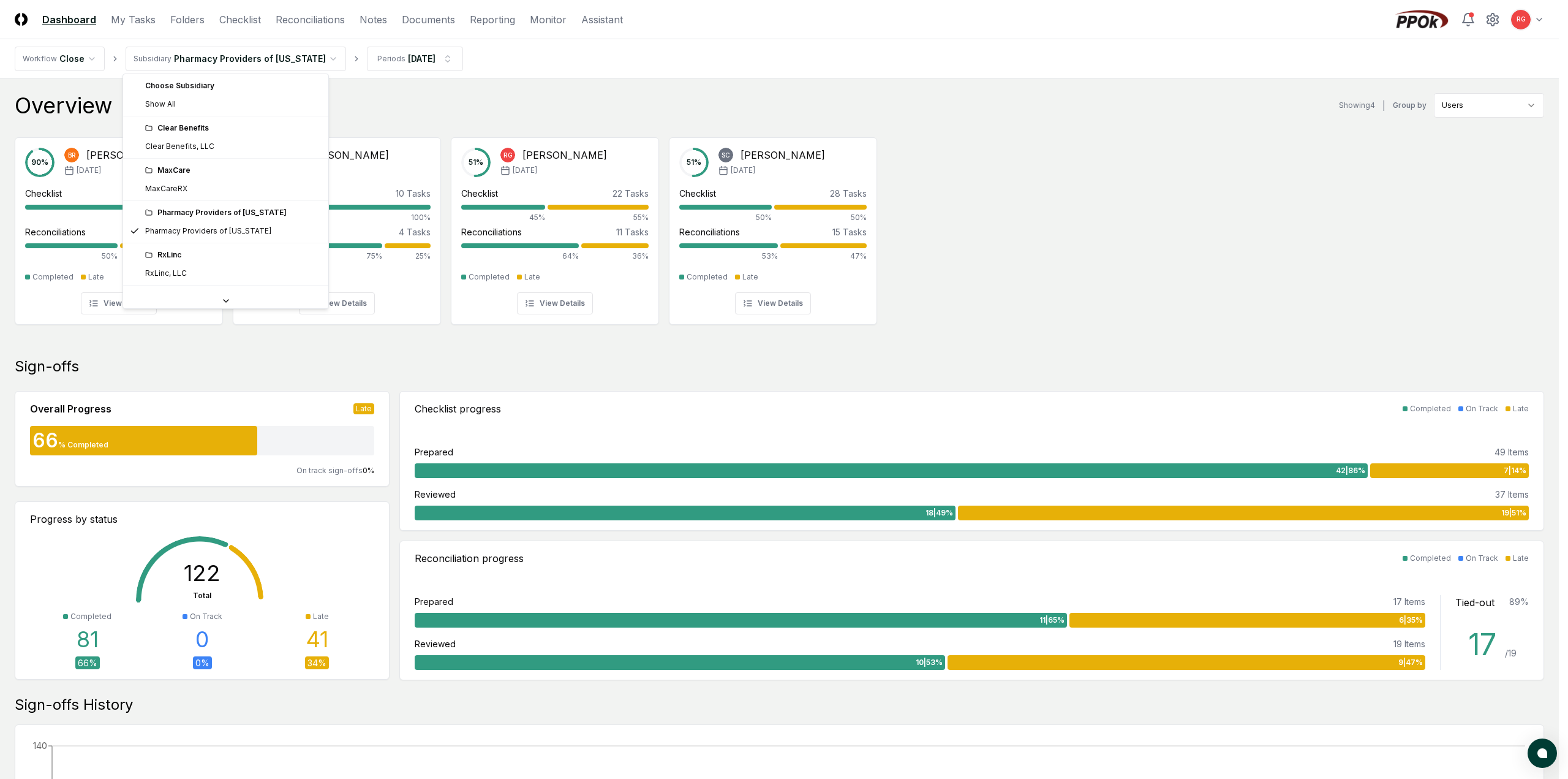
click at [272, 65] on html "CloseCore Dashboard My Tasks Folders Checklist Reconciliations Notes Documents …" at bounding box center [784, 710] width 1568 height 1421
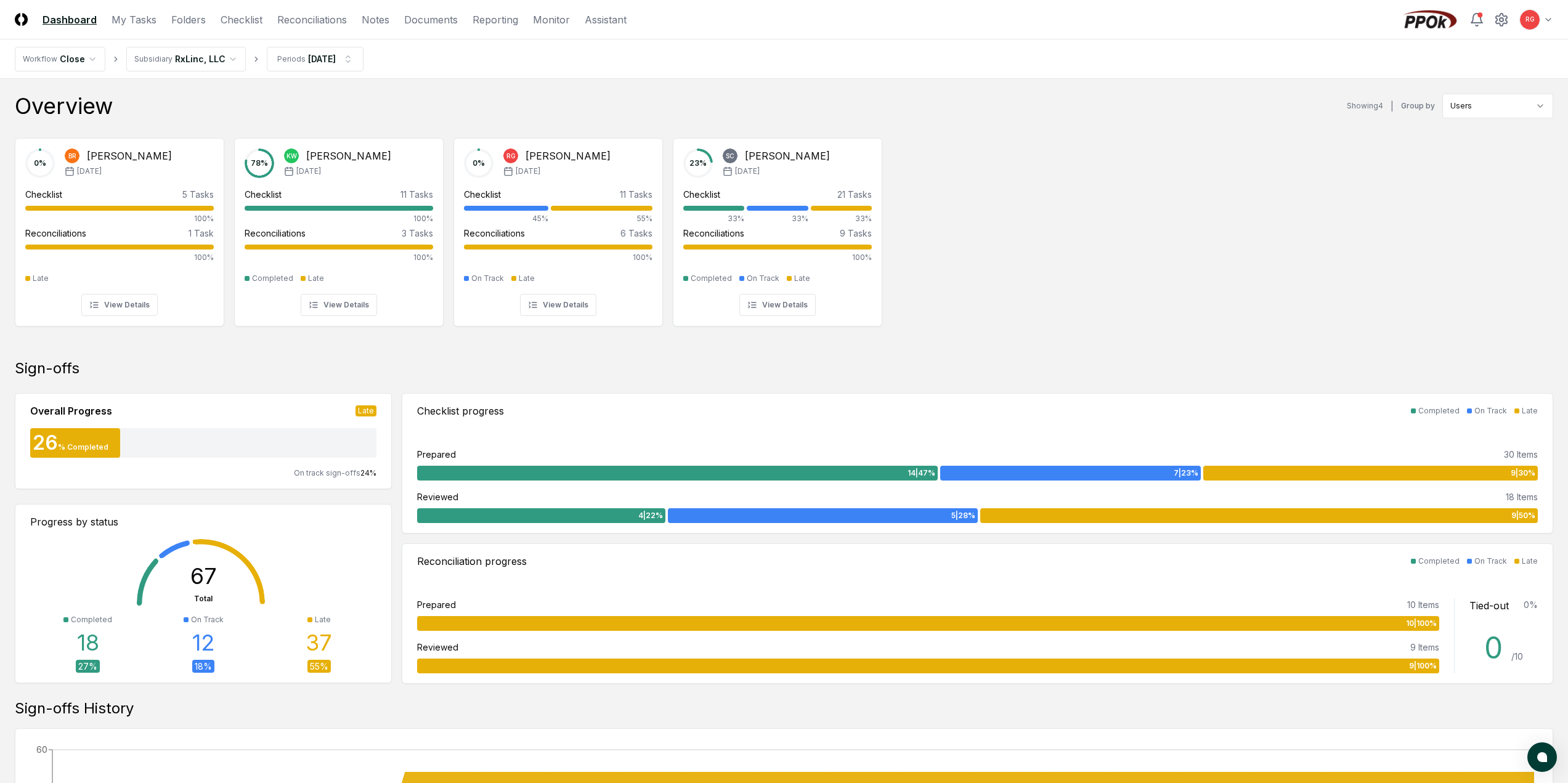
click at [178, 54] on html "CloseCore Dashboard My Tasks Folders Checklist Reconciliations Notes Documents …" at bounding box center [784, 714] width 1568 height 1429
